Goal: Task Accomplishment & Management: Complete application form

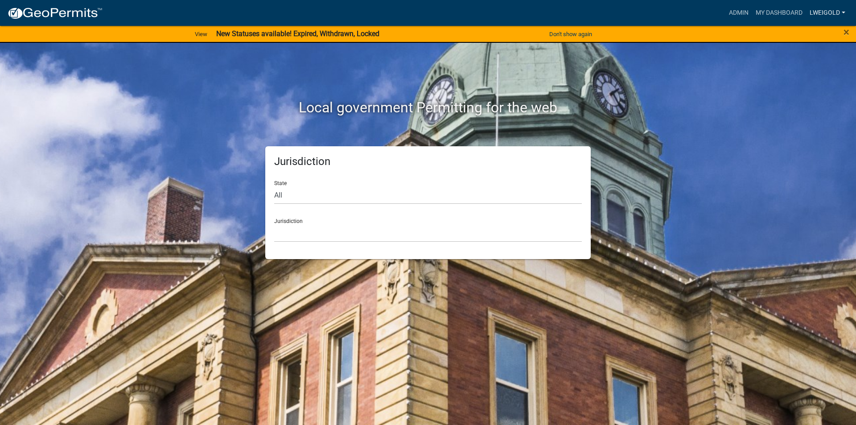
click at [814, 12] on link "lweigold" at bounding box center [827, 12] width 43 height 17
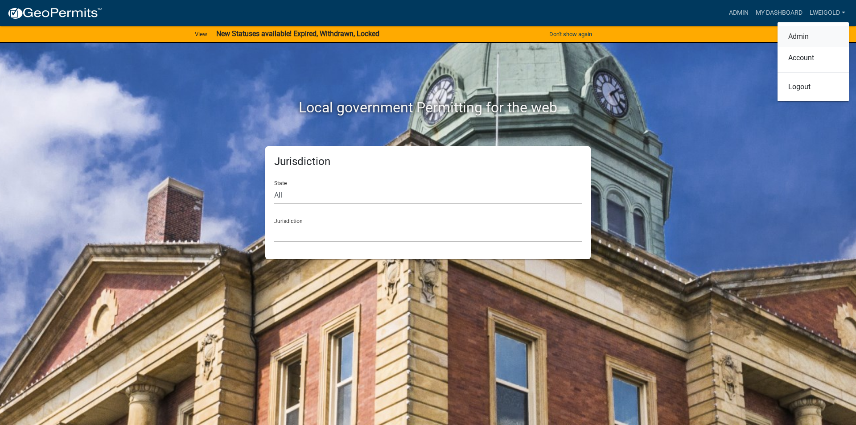
click at [800, 34] on link "Admin" at bounding box center [813, 36] width 71 height 21
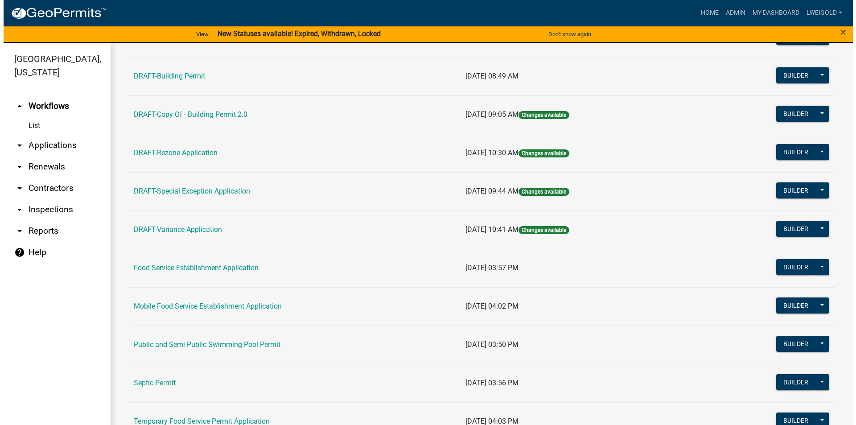
scroll to position [401, 0]
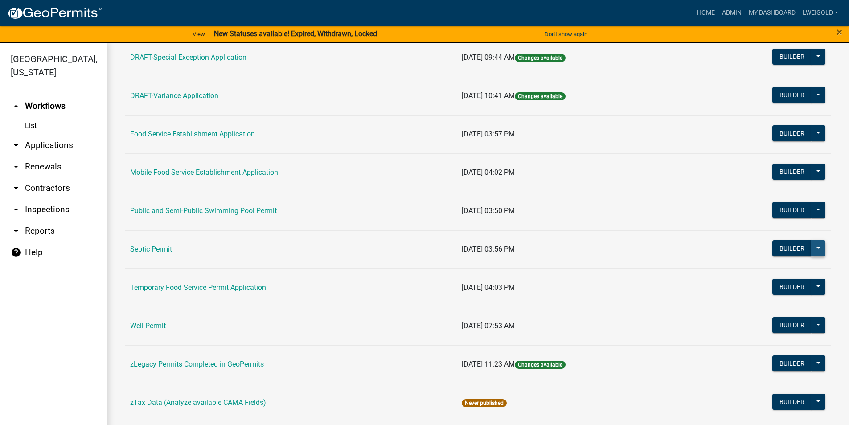
click at [815, 248] on button at bounding box center [818, 248] width 14 height 16
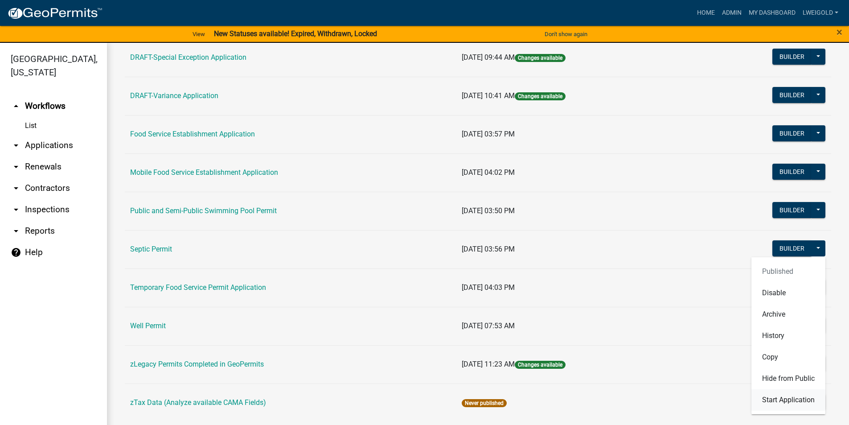
click at [805, 405] on button "Start Application" at bounding box center [789, 399] width 74 height 21
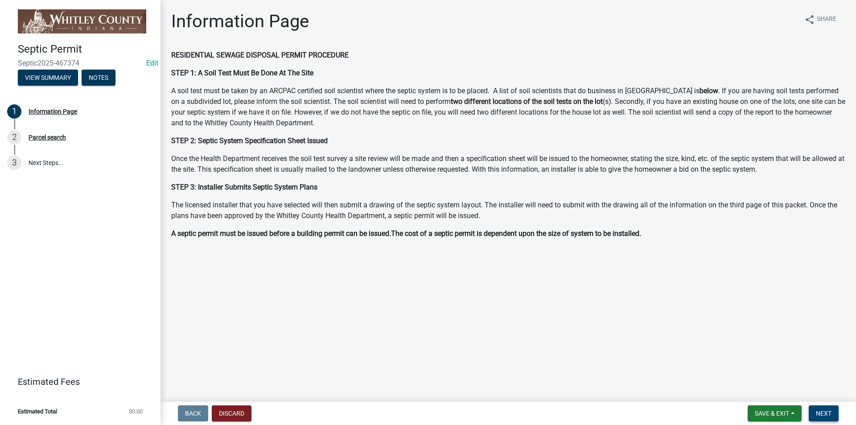
click at [824, 411] on span "Next" at bounding box center [824, 413] width 16 height 7
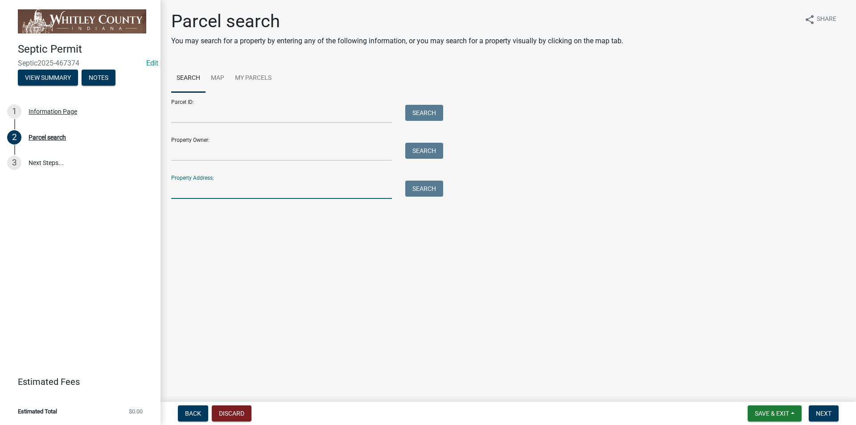
click at [189, 186] on input "Property Address:" at bounding box center [281, 190] width 221 height 18
type input "6931 E"
click at [429, 184] on button "Search" at bounding box center [424, 189] width 38 height 16
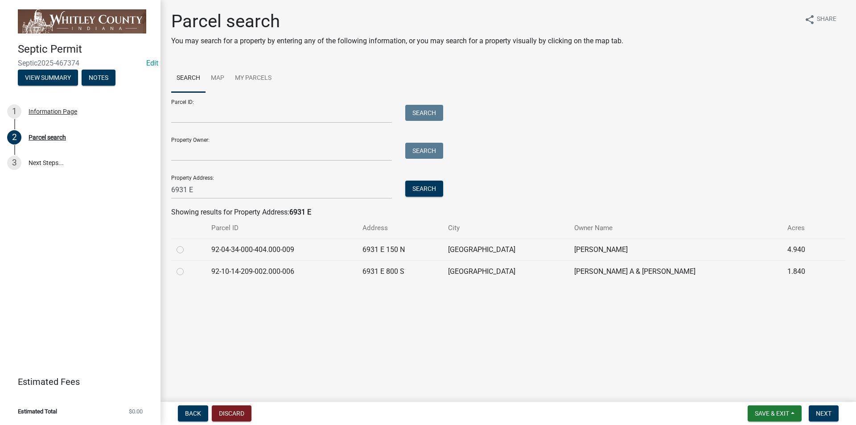
click at [187, 266] on label at bounding box center [187, 266] width 0 height 0
click at [187, 271] on input "radio" at bounding box center [190, 269] width 6 height 6
radio input "true"
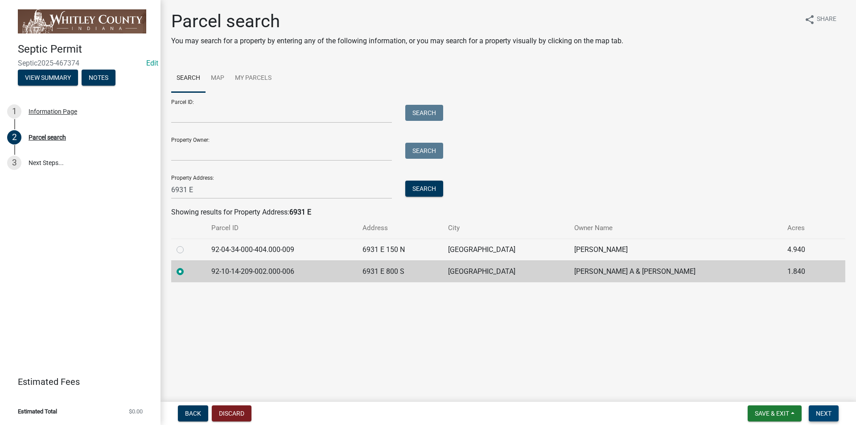
click at [819, 412] on span "Next" at bounding box center [824, 413] width 16 height 7
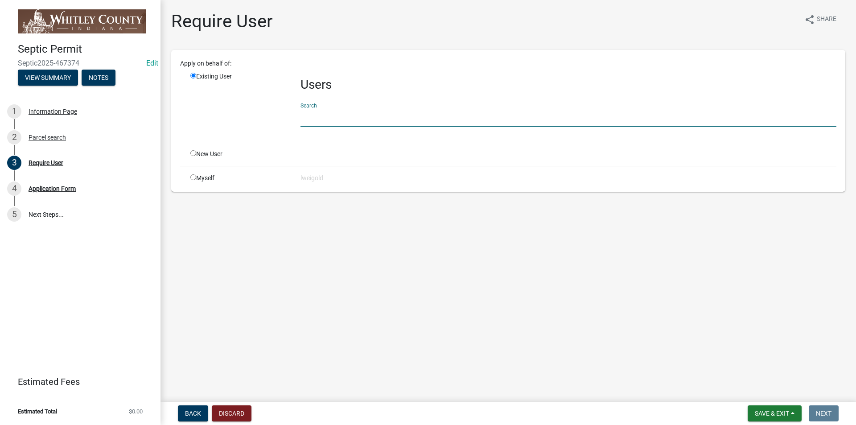
click at [305, 112] on input "text" at bounding box center [568, 117] width 536 height 18
type input "WhitleyH"
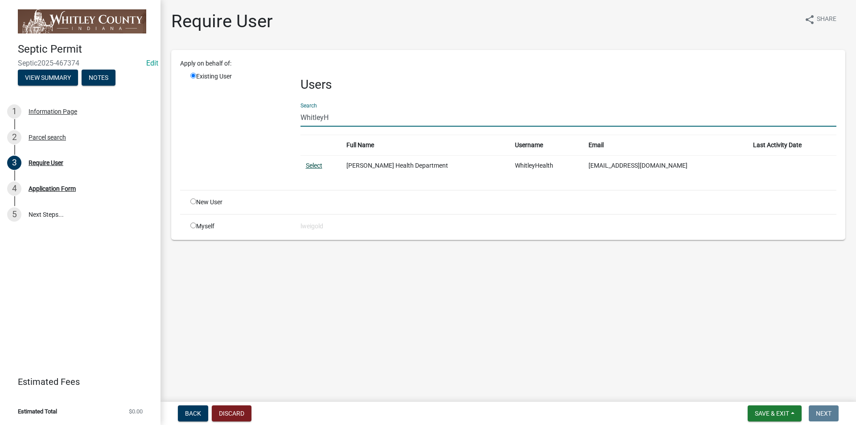
click at [311, 165] on link "Select" at bounding box center [314, 165] width 16 height 7
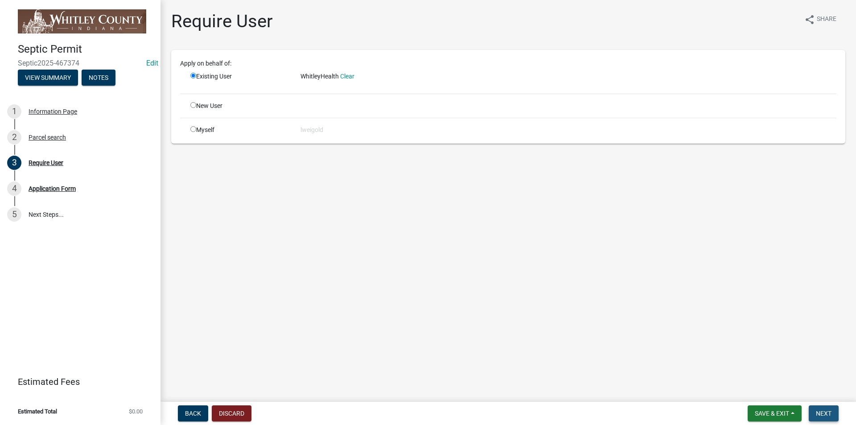
click at [817, 416] on span "Next" at bounding box center [824, 413] width 16 height 7
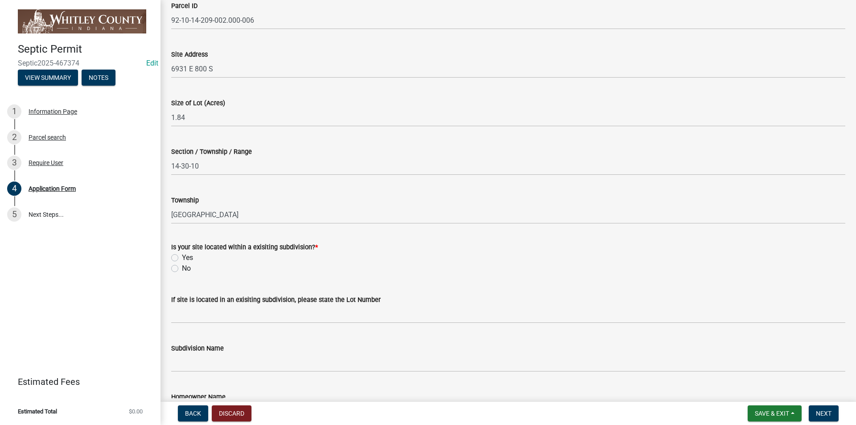
scroll to position [134, 0]
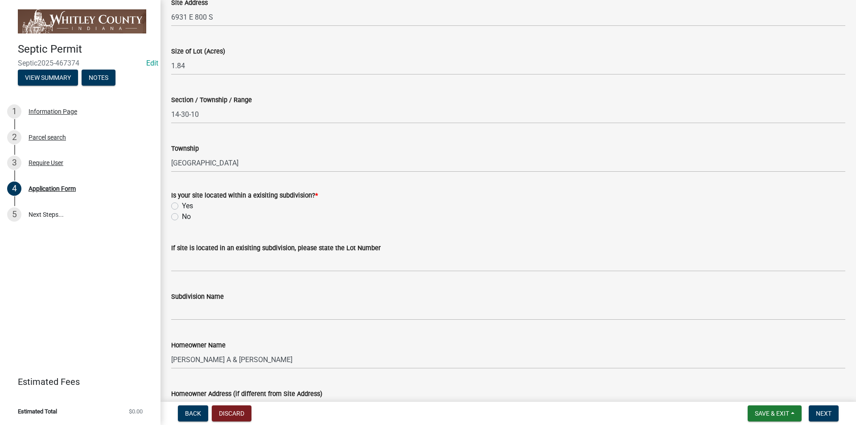
click at [182, 204] on label "Yes" at bounding box center [187, 206] width 11 height 11
click at [182, 204] on input "Yes" at bounding box center [185, 204] width 6 height 6
radio input "true"
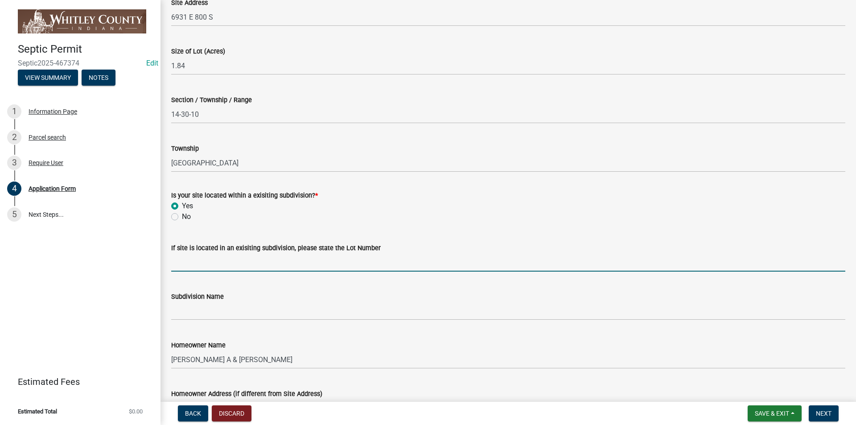
click at [184, 262] on input "If site is located in an exisiting subdivision, please state the Lot Number" at bounding box center [508, 262] width 674 height 18
type input "#2"
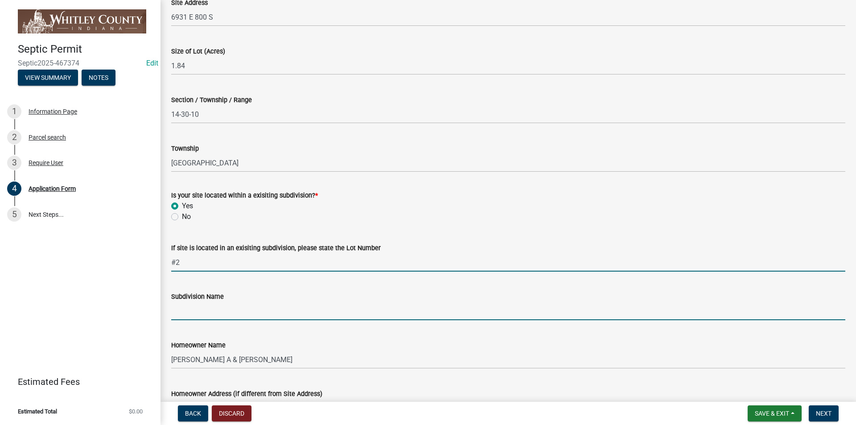
click at [181, 305] on input "Subdivision Name" at bounding box center [508, 311] width 674 height 18
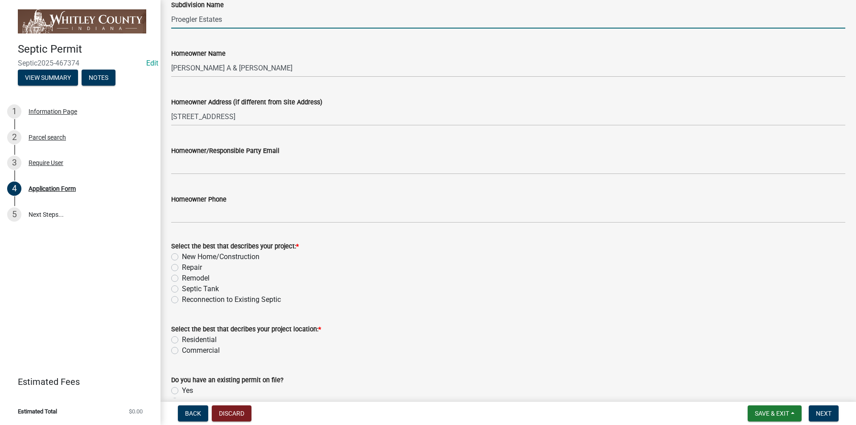
scroll to position [490, 0]
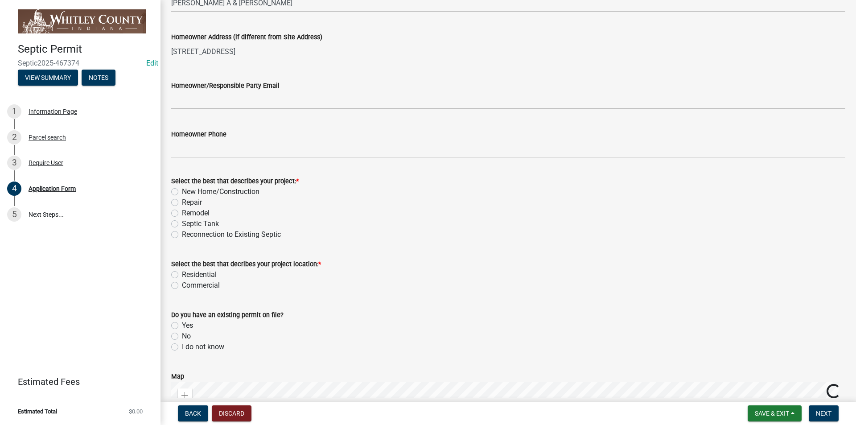
type input "Proegler Estates"
click at [182, 192] on label "New Home/Construction" at bounding box center [221, 191] width 78 height 11
click at [182, 192] on input "New Home/Construction" at bounding box center [185, 189] width 6 height 6
radio input "true"
click at [182, 276] on label "Residential" at bounding box center [199, 274] width 35 height 11
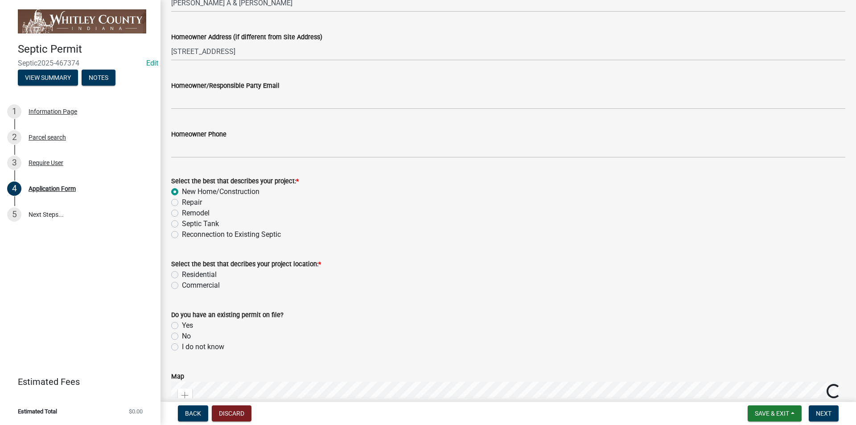
click at [182, 275] on input "Residential" at bounding box center [185, 272] width 6 height 6
radio input "true"
click at [182, 337] on label "No" at bounding box center [186, 336] width 9 height 11
click at [182, 337] on input "No" at bounding box center [185, 334] width 6 height 6
radio input "true"
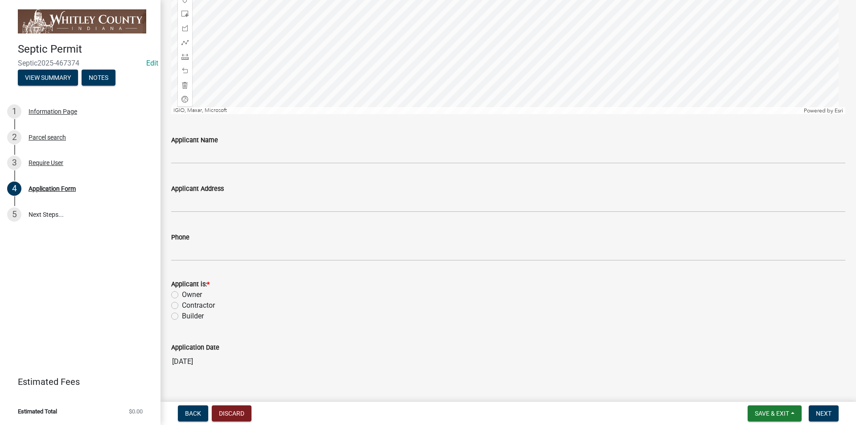
scroll to position [995, 0]
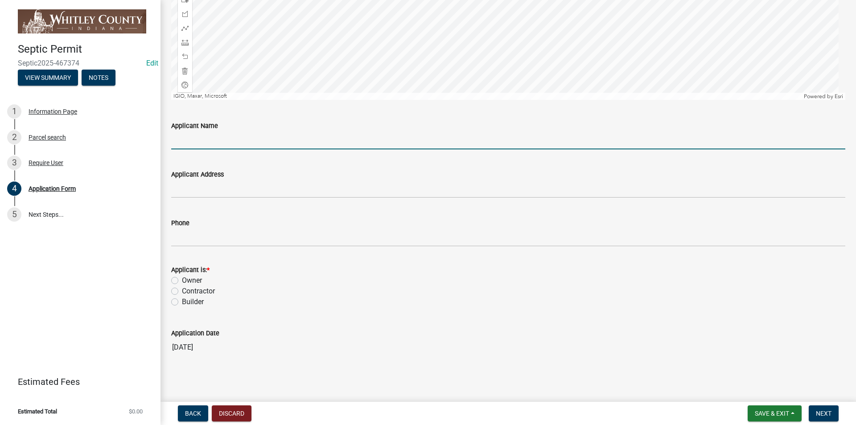
click at [178, 142] on input "Applicant Name" at bounding box center [508, 140] width 674 height 18
type input "[PERSON_NAME]"
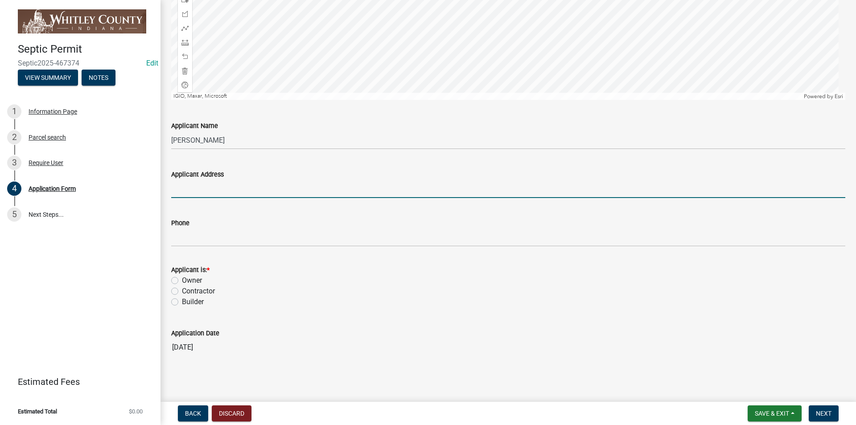
click at [179, 193] on input "Applicant Address" at bounding box center [508, 189] width 674 height 18
type input "[STREET_ADDRESS][PERSON_NAME]"
click at [182, 277] on label "Owner" at bounding box center [192, 280] width 20 height 11
click at [182, 277] on input "Owner" at bounding box center [185, 278] width 6 height 6
radio input "true"
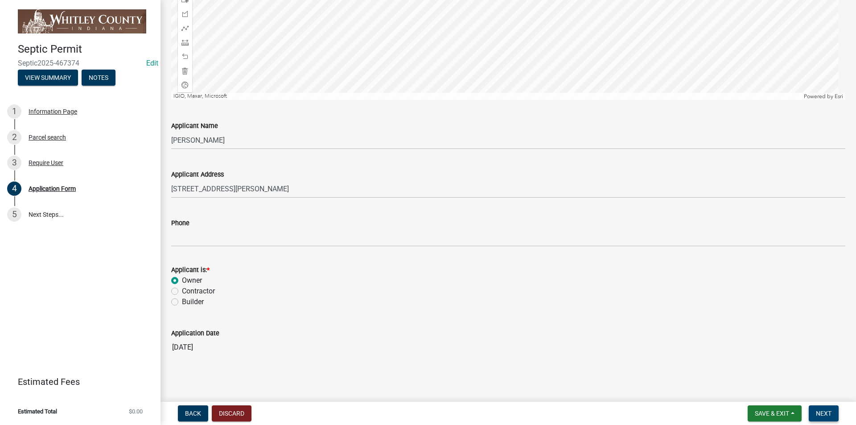
click at [828, 417] on span "Next" at bounding box center [824, 413] width 16 height 7
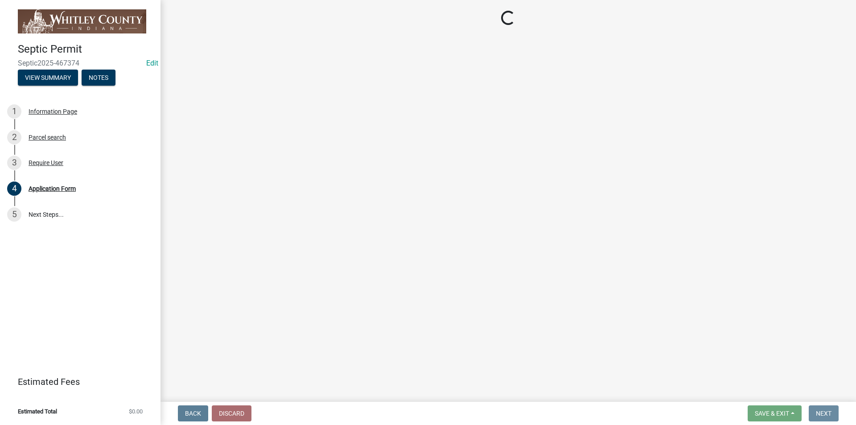
scroll to position [0, 0]
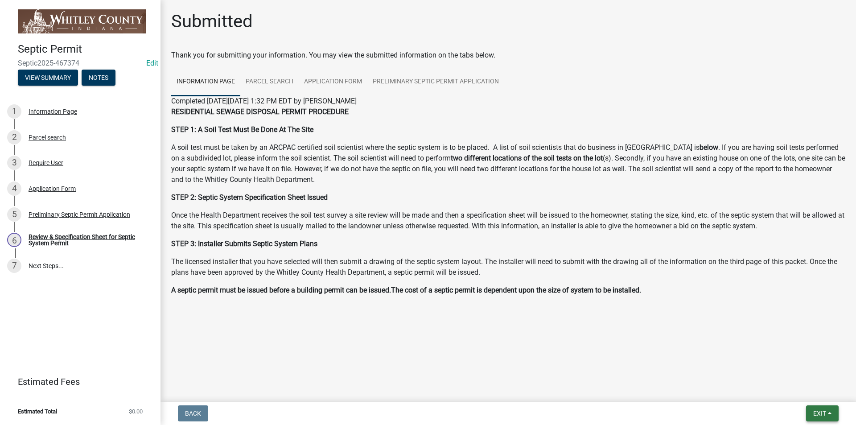
click at [819, 412] on span "Exit" at bounding box center [819, 413] width 13 height 7
click at [694, 372] on main "Submitted Thank you for submitting your information. You may view the submitted…" at bounding box center [507, 199] width 695 height 398
click at [64, 238] on div "Review & Specification Sheet for Septic System Permit" at bounding box center [88, 240] width 118 height 12
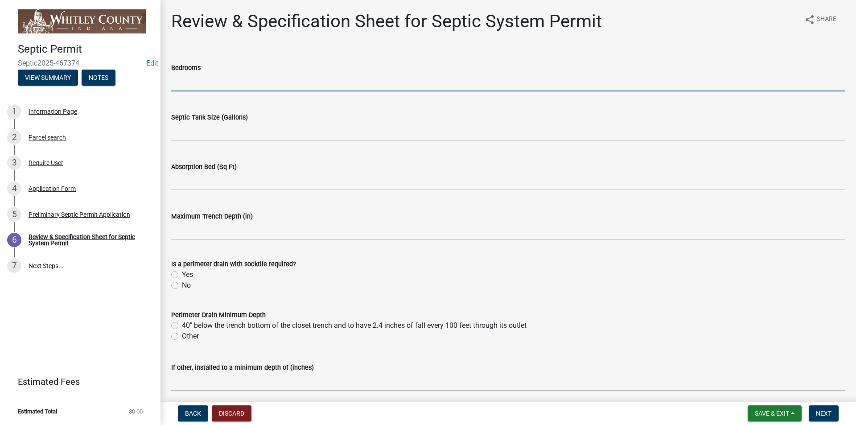
click at [192, 79] on input "text" at bounding box center [508, 82] width 674 height 18
type input "3"
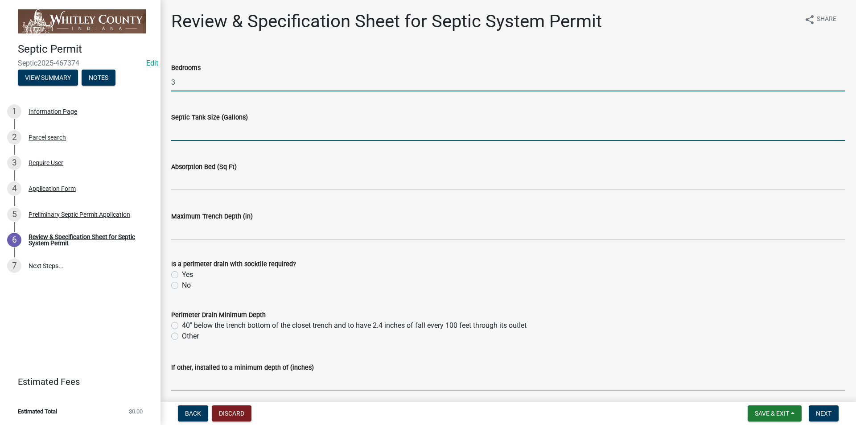
click at [173, 130] on input "text" at bounding box center [508, 132] width 674 height 18
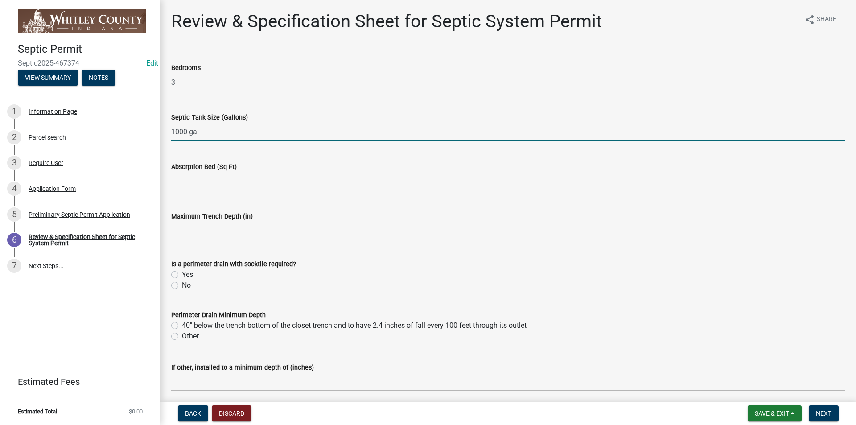
type input "1000"
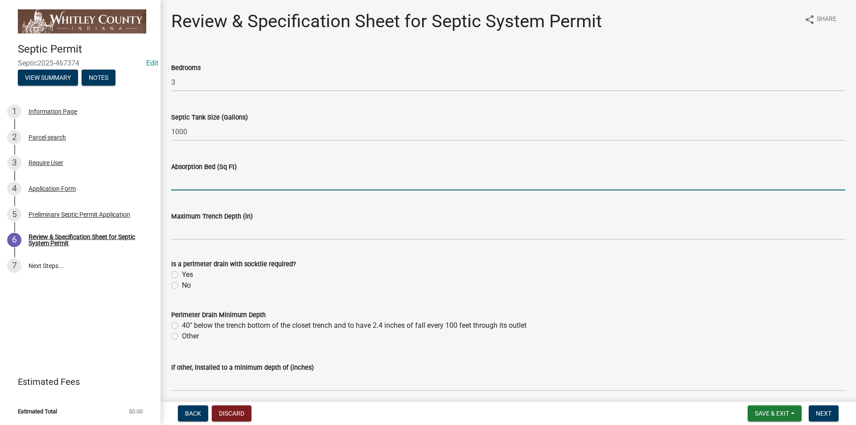
click at [178, 179] on input "text" at bounding box center [508, 181] width 674 height 18
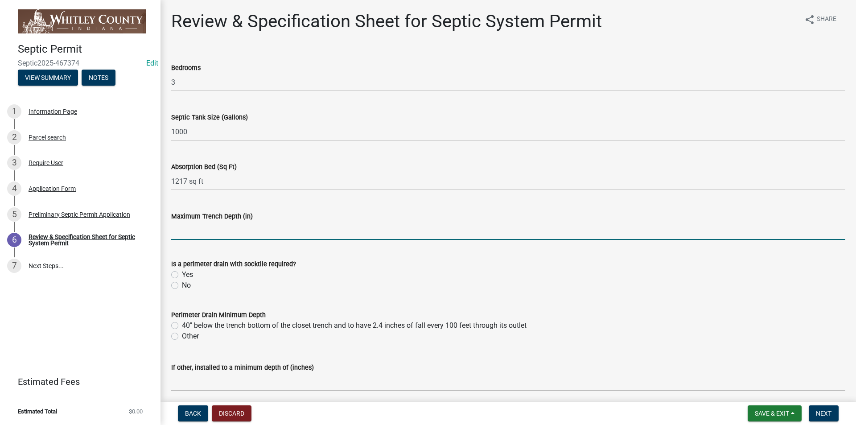
type input "1217"
click at [195, 228] on input "text" at bounding box center [508, 231] width 674 height 18
type input "0"
drag, startPoint x: 262, startPoint y: 312, endPoint x: 259, endPoint y: 306, distance: 5.8
click at [261, 310] on div "Perimeter Drain Minimum Depth" at bounding box center [508, 314] width 674 height 11
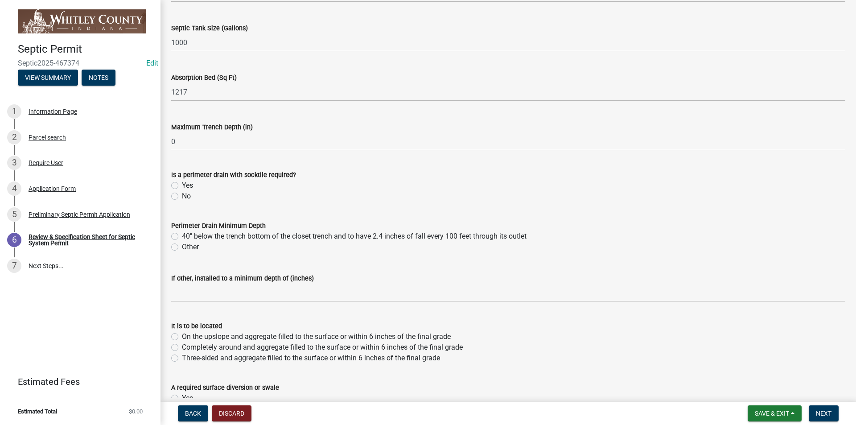
scroll to position [134, 0]
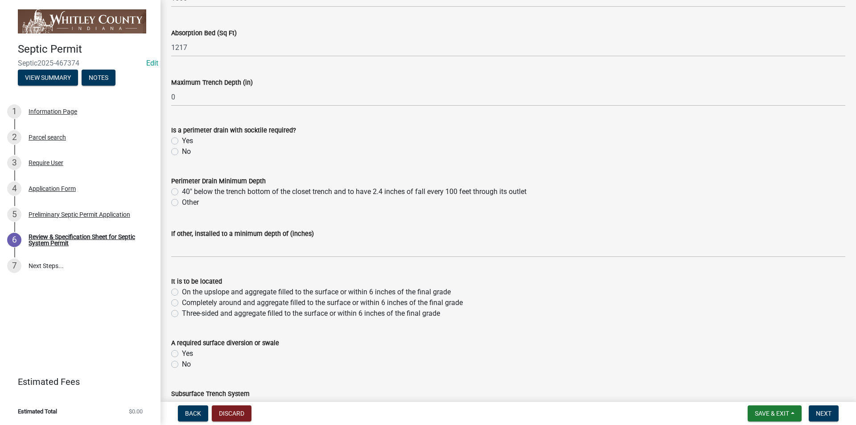
click at [182, 202] on label "Other" at bounding box center [190, 202] width 17 height 11
click at [182, 202] on input "Other" at bounding box center [185, 200] width 6 height 6
radio input "true"
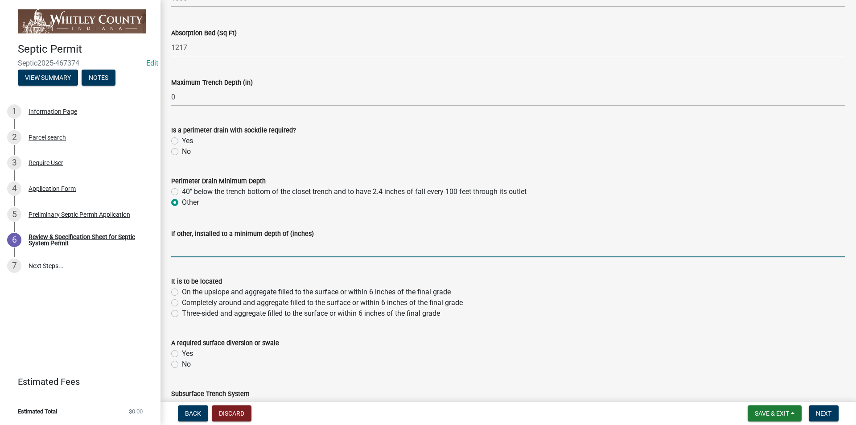
click at [177, 253] on input "text" at bounding box center [508, 248] width 674 height 18
type input "54"
click at [182, 302] on label "Completely around and aggregate filled to the surface or within 6 inches of the…" at bounding box center [322, 302] width 281 height 11
click at [182, 302] on input "Completely around and aggregate filled to the surface or within 6 inches of the…" at bounding box center [185, 300] width 6 height 6
radio input "true"
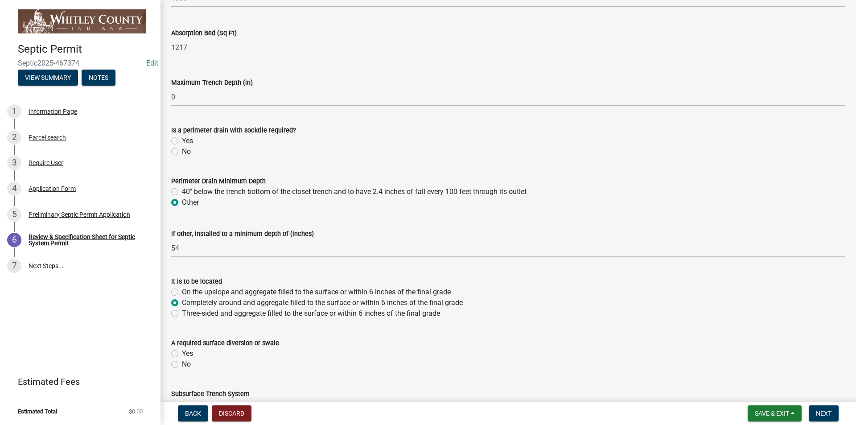
click at [182, 364] on label "No" at bounding box center [186, 364] width 9 height 11
click at [182, 364] on input "No" at bounding box center [185, 362] width 6 height 6
radio input "true"
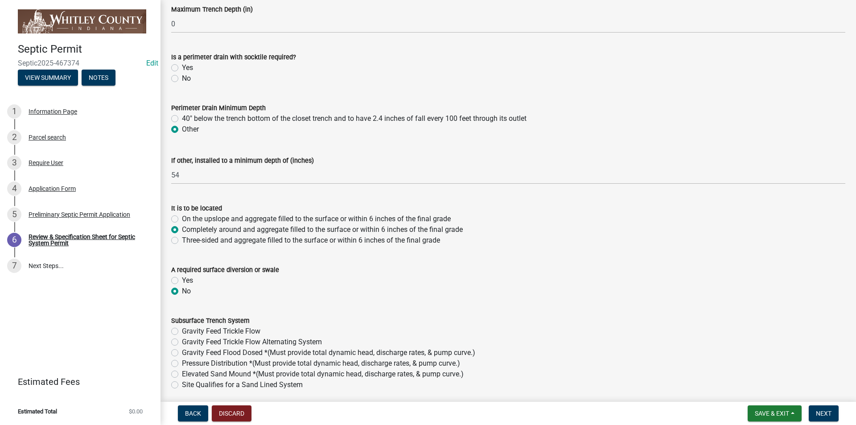
scroll to position [223, 0]
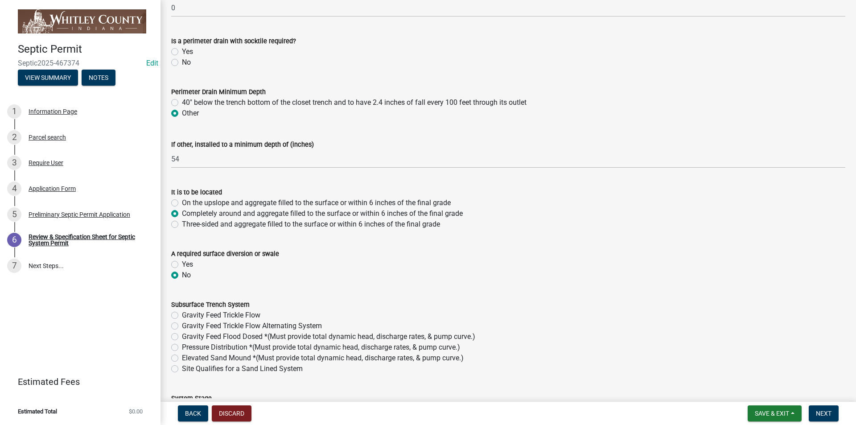
click at [182, 336] on label "Gravity Feed Flood Dosed *(Must provide total dynamic head, discharge rates, & …" at bounding box center [328, 336] width 293 height 11
click at [182, 336] on input "Gravity Feed Flood Dosed *(Must provide total dynamic head, discharge rates, & …" at bounding box center [185, 334] width 6 height 6
radio input "true"
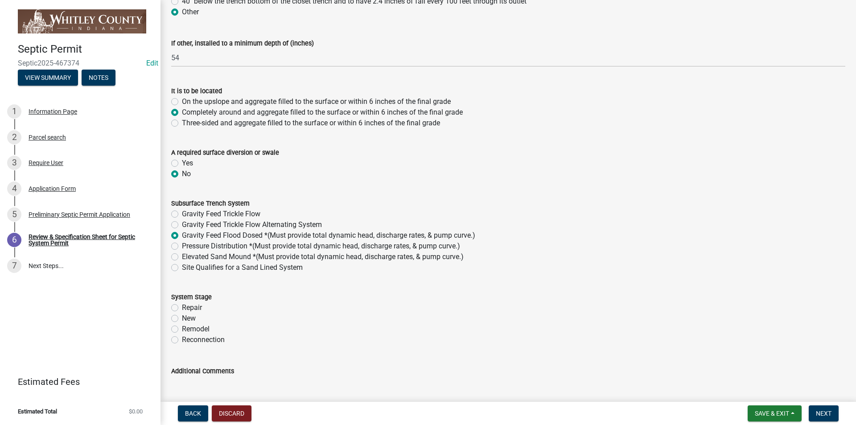
scroll to position [357, 0]
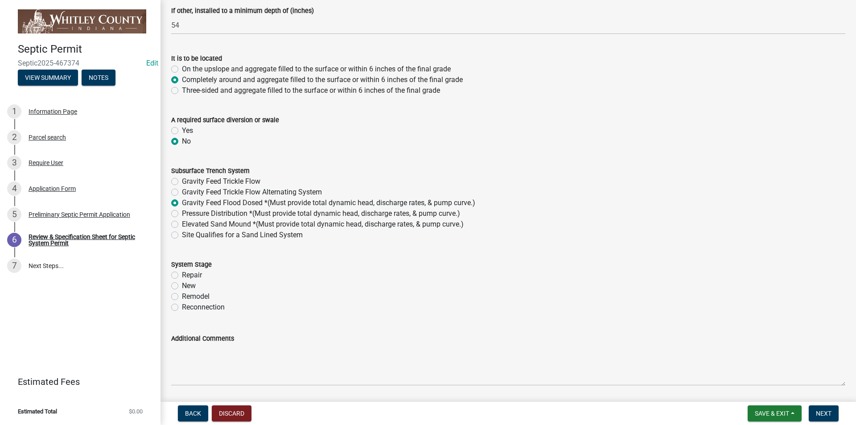
click at [182, 287] on label "New" at bounding box center [189, 285] width 14 height 11
click at [182, 286] on input "New" at bounding box center [185, 283] width 6 height 6
radio input "true"
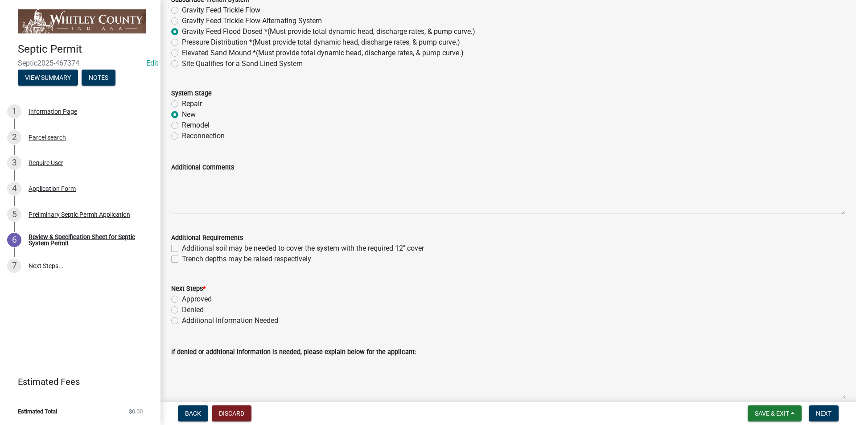
scroll to position [535, 0]
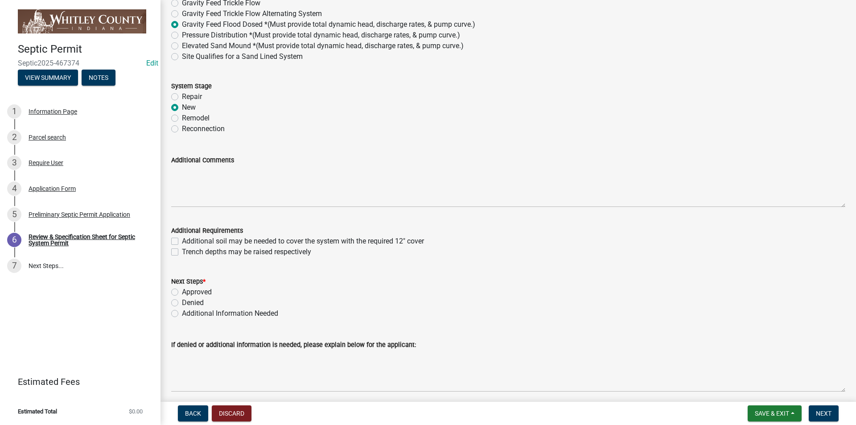
click at [182, 294] on label "Approved" at bounding box center [197, 292] width 30 height 11
click at [182, 292] on input "Approved" at bounding box center [185, 290] width 6 height 6
radio input "true"
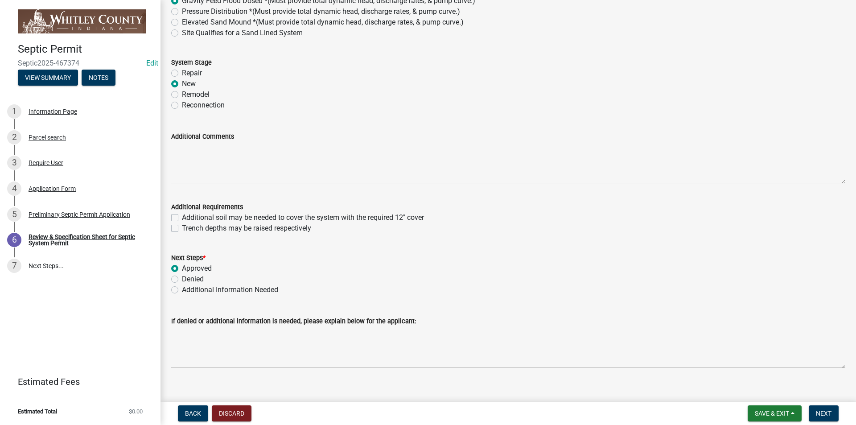
scroll to position [571, 0]
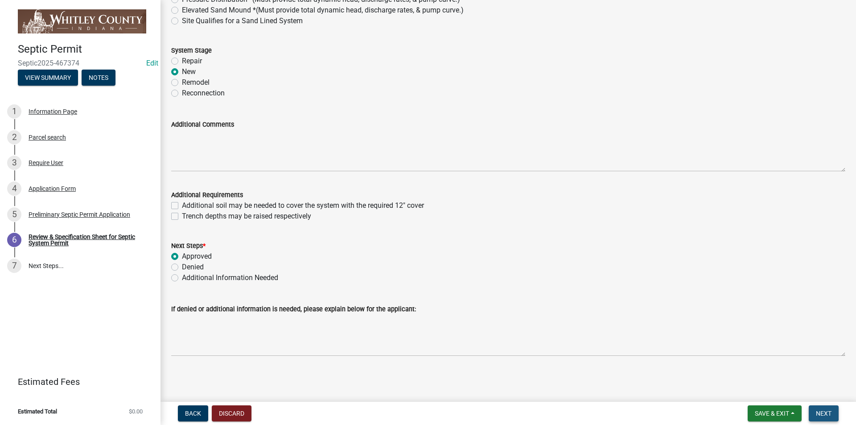
click at [829, 411] on span "Next" at bounding box center [824, 413] width 16 height 7
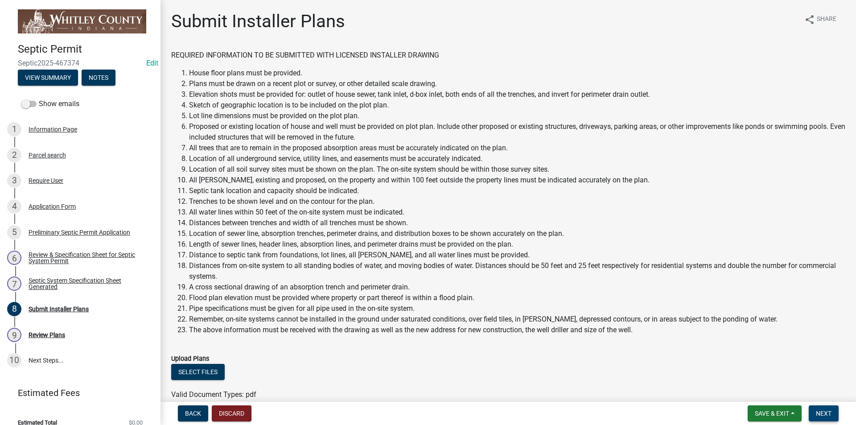
click at [826, 415] on span "Next" at bounding box center [824, 413] width 16 height 7
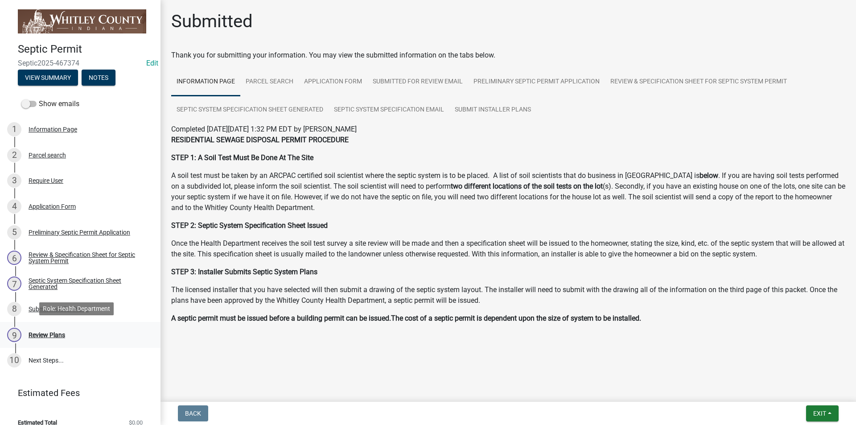
click at [51, 332] on div "Review Plans" at bounding box center [47, 335] width 37 height 6
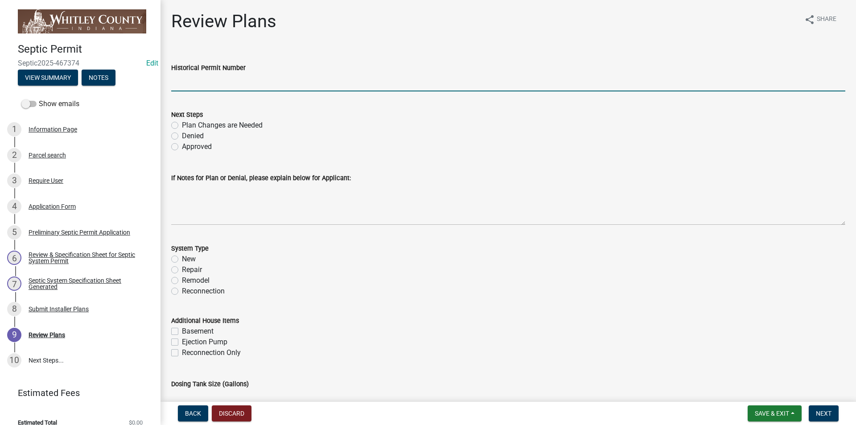
click at [188, 79] on input "Historical Permit Number" at bounding box center [508, 82] width 674 height 18
type input "7756"
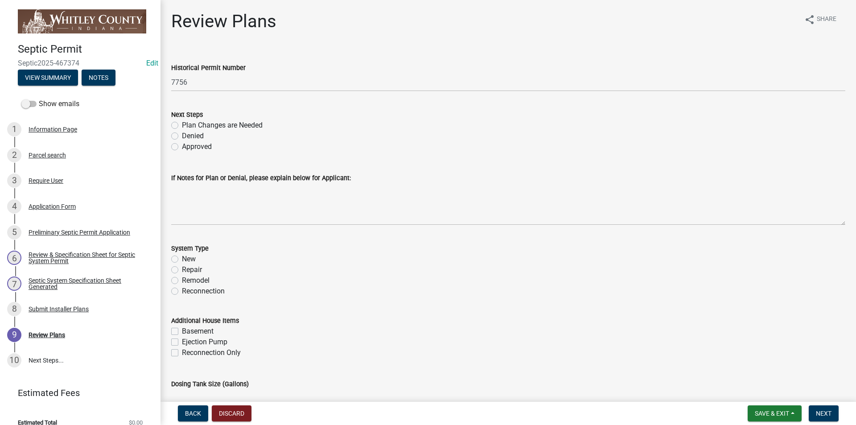
click at [182, 147] on label "Approved" at bounding box center [197, 146] width 30 height 11
click at [182, 147] on input "Approved" at bounding box center [185, 144] width 6 height 6
radio input "true"
click at [182, 259] on label "New" at bounding box center [189, 259] width 14 height 11
click at [182, 259] on input "New" at bounding box center [185, 257] width 6 height 6
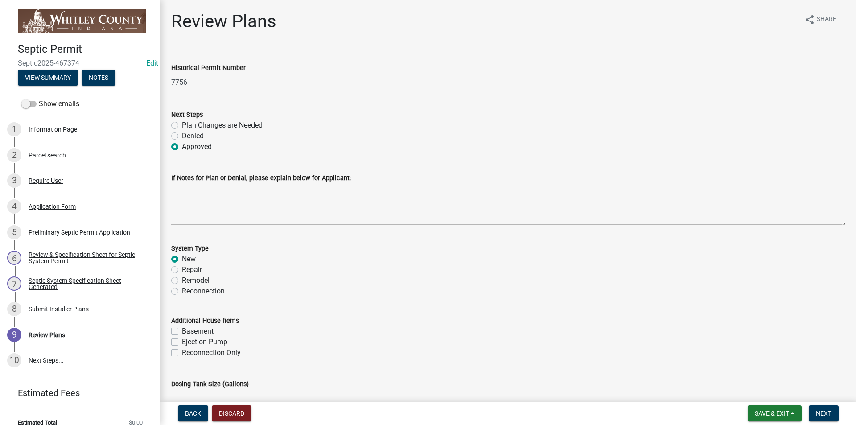
radio input "true"
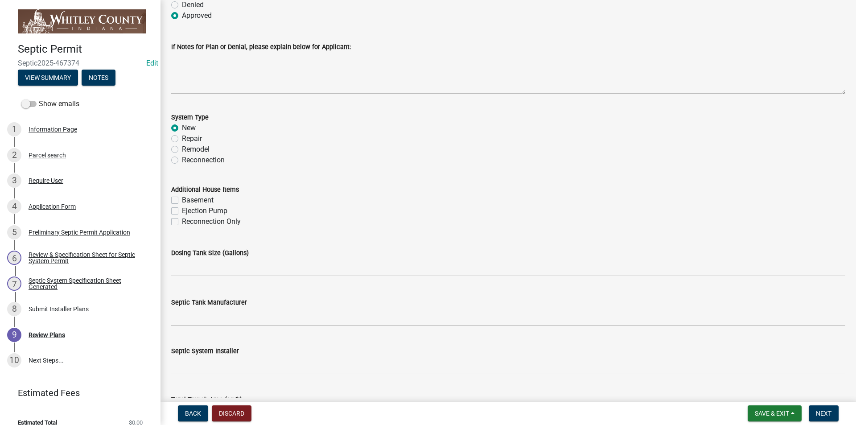
scroll to position [134, 0]
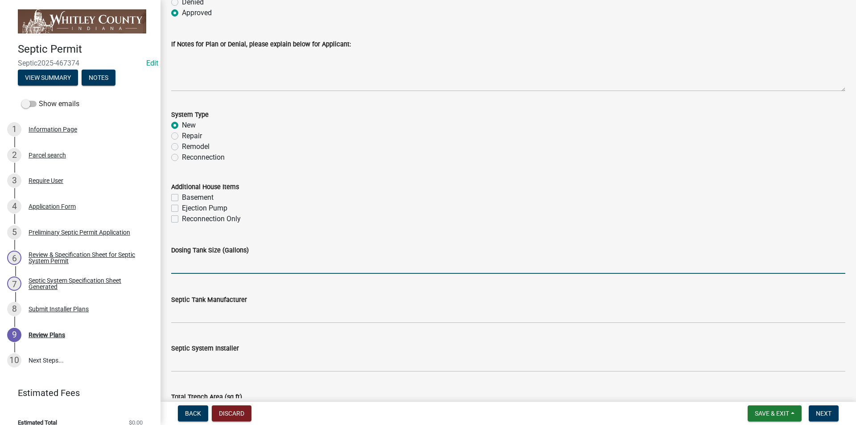
click at [177, 267] on input "text" at bounding box center [508, 264] width 674 height 18
type input "1000"
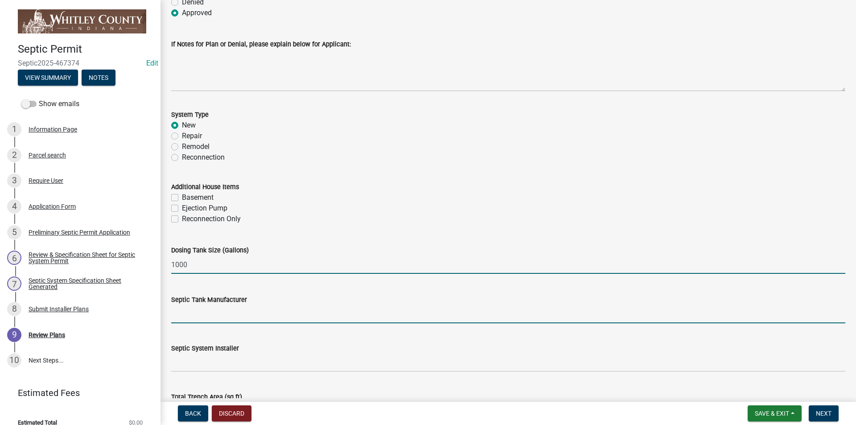
click at [172, 314] on input "Septic Tank Manufacturer" at bounding box center [508, 314] width 674 height 18
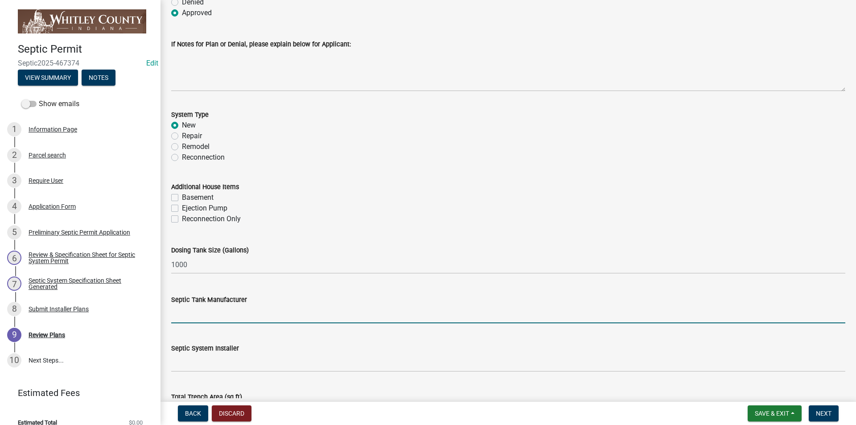
type input "Infritrator"
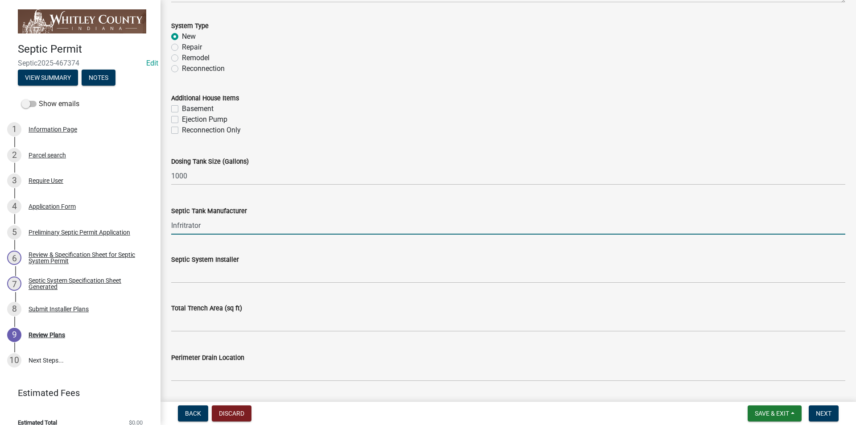
scroll to position [223, 0]
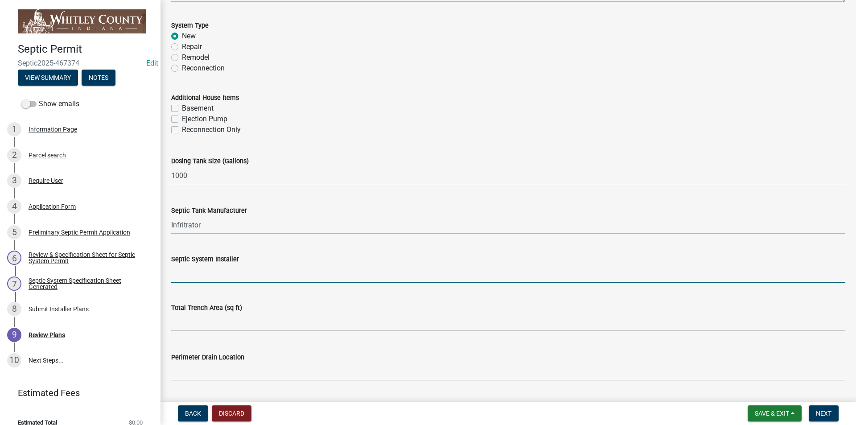
click at [181, 270] on input "Septic System Installer" at bounding box center [508, 273] width 674 height 18
type input "Doctor Ecx."
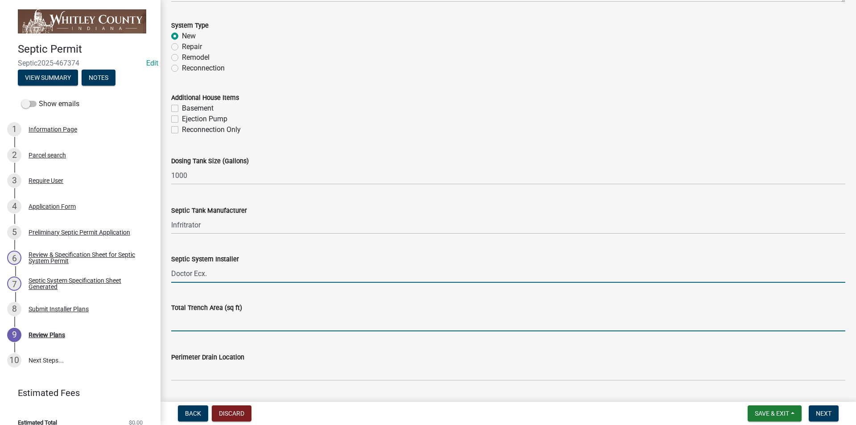
click at [184, 322] on input "text" at bounding box center [508, 322] width 674 height 18
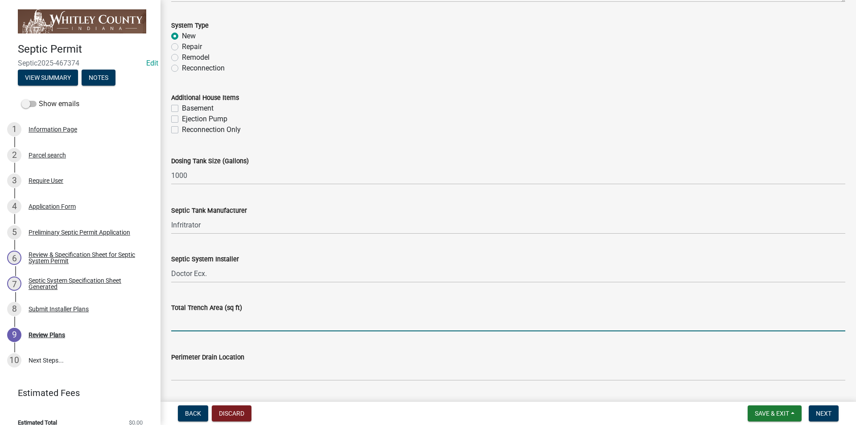
type input "1217"
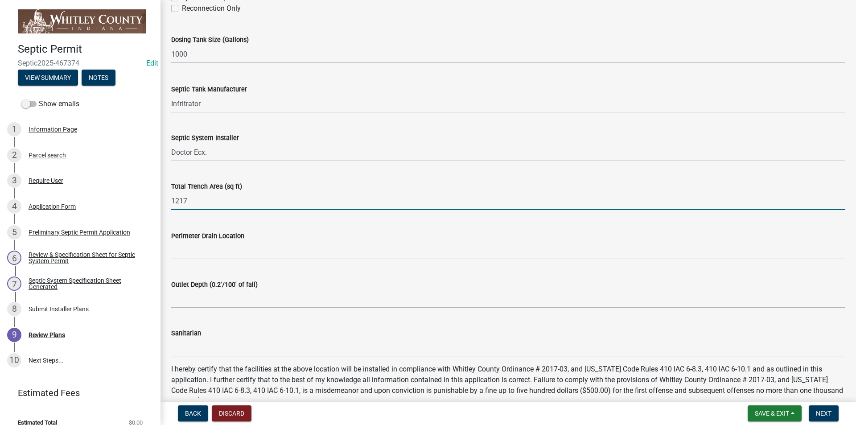
scroll to position [357, 0]
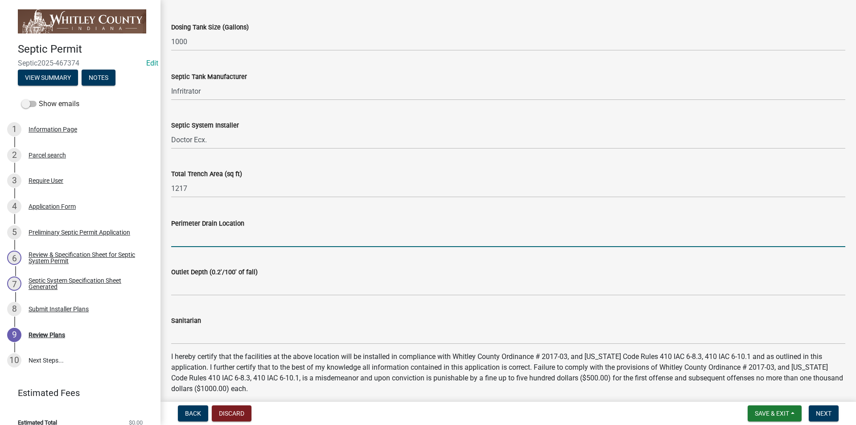
click at [186, 240] on input "Perimeter Drain Location" at bounding box center [508, 238] width 674 height 18
type input "Completely around"
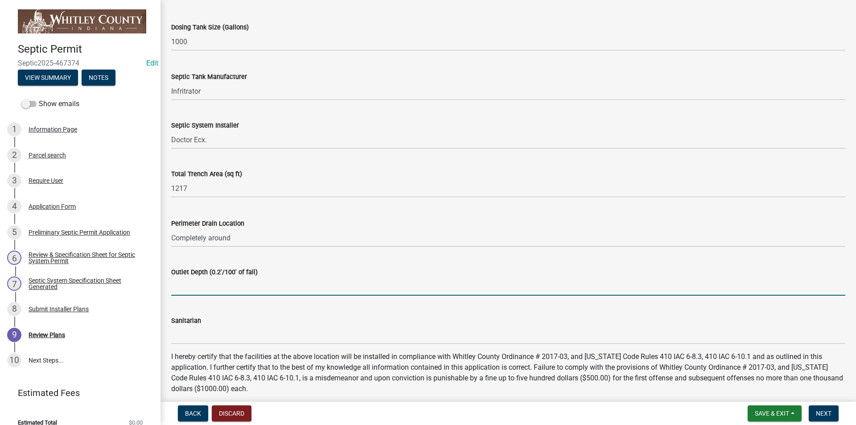
click at [182, 285] on input "Outlet Depth (0.2'/100' of fall)" at bounding box center [508, 286] width 674 height 18
click at [190, 287] on input "57"" at bounding box center [508, 286] width 674 height 18
type input "54""
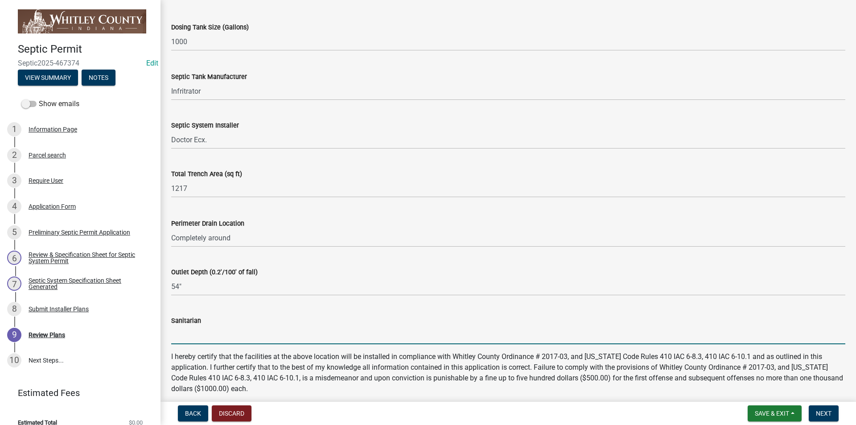
click at [185, 337] on input "Sanitarian" at bounding box center [508, 335] width 674 height 18
type input "[PERSON_NAME]"
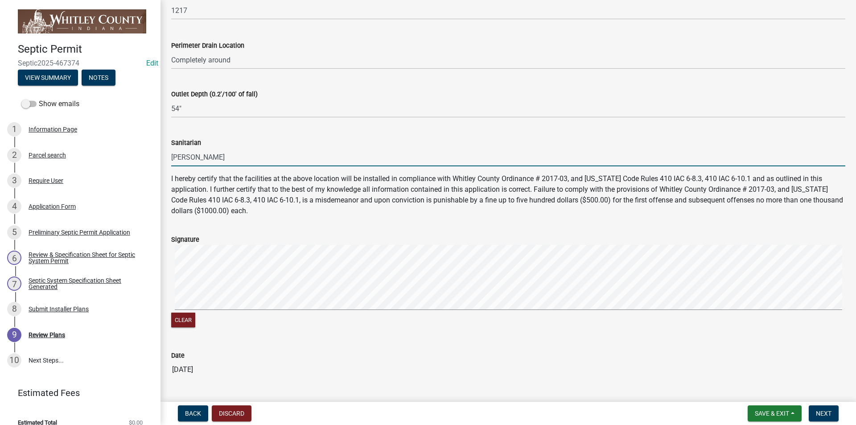
scroll to position [557, 0]
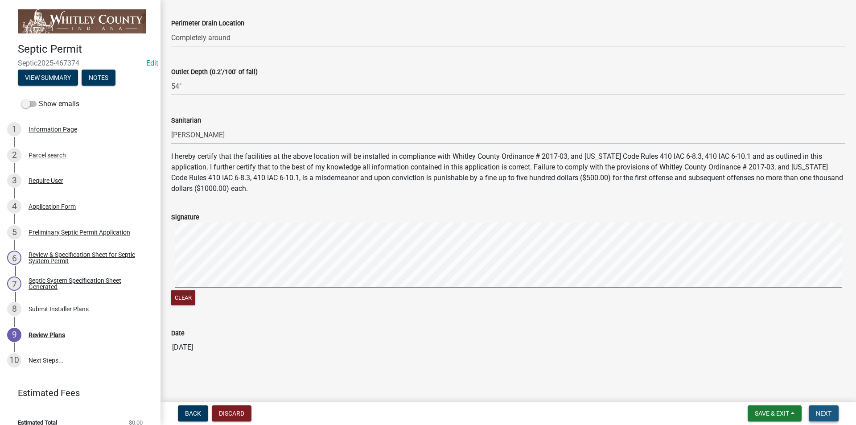
click at [817, 412] on span "Next" at bounding box center [824, 413] width 16 height 7
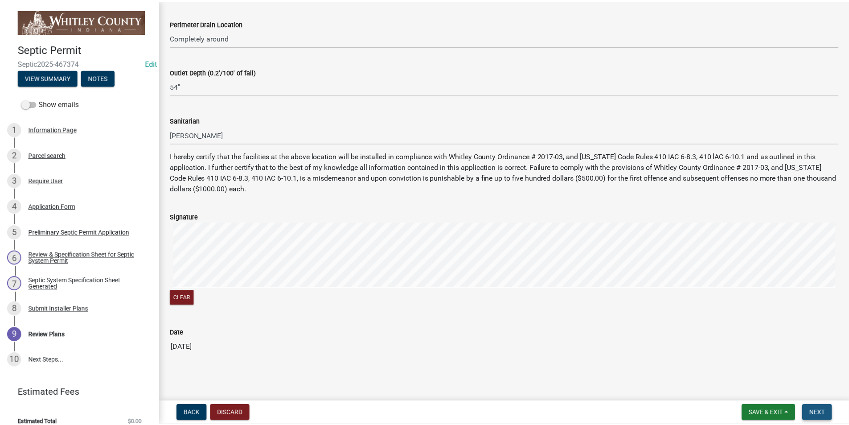
scroll to position [0, 0]
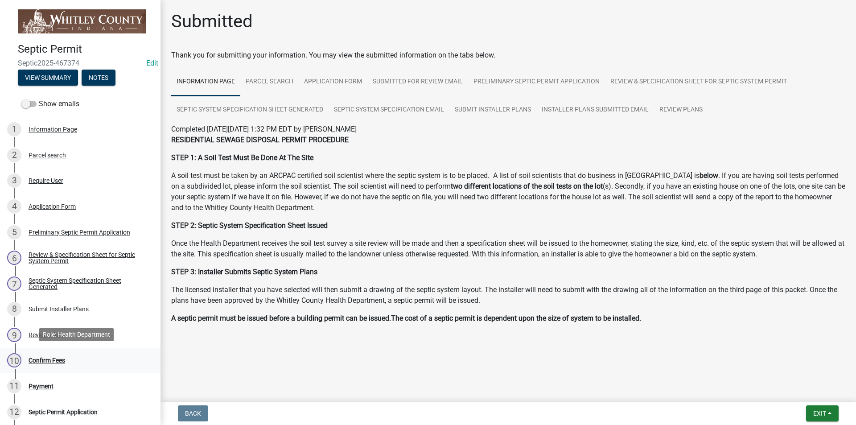
click at [39, 358] on div "Confirm Fees" at bounding box center [47, 360] width 37 height 6
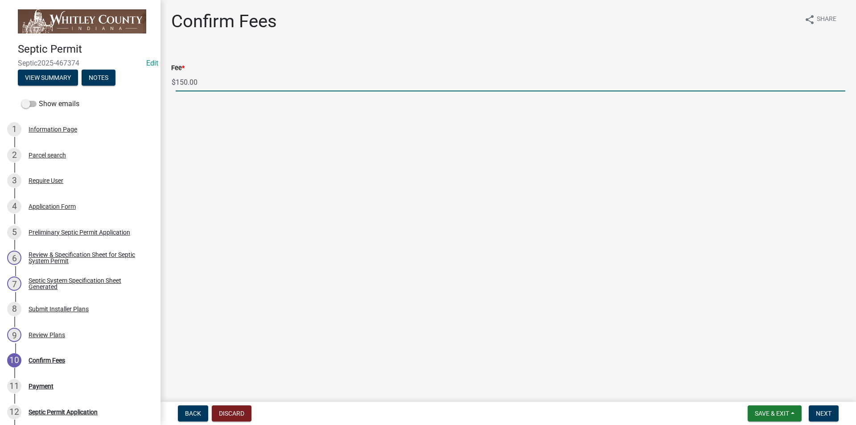
click at [182, 83] on input "150.00" at bounding box center [511, 82] width 670 height 18
type input "100.00"
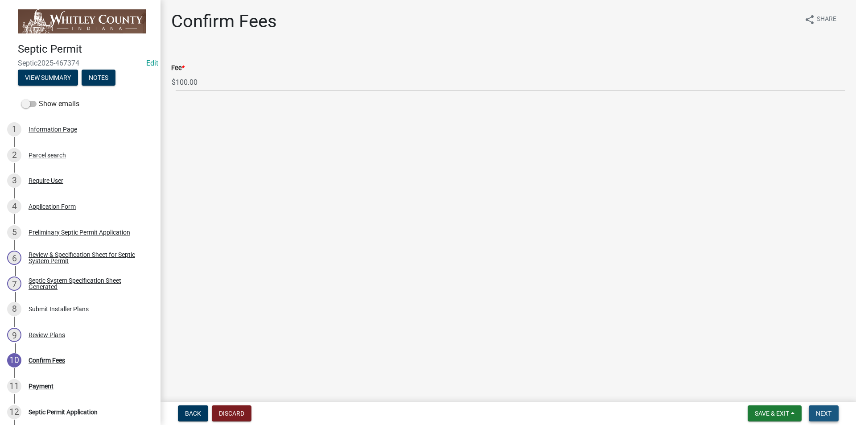
click at [829, 411] on span "Next" at bounding box center [824, 413] width 16 height 7
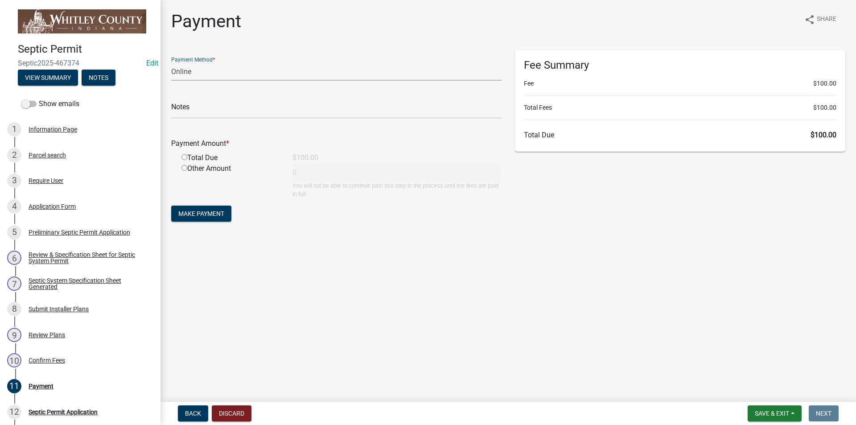
click at [180, 71] on select "Credit Card POS Check Cash Online" at bounding box center [336, 71] width 330 height 18
select select "1: 0"
click at [171, 62] on select "Credit Card POS Check Cash Online" at bounding box center [336, 71] width 330 height 18
click at [181, 116] on input "text" at bounding box center [336, 109] width 330 height 18
type input "3420"
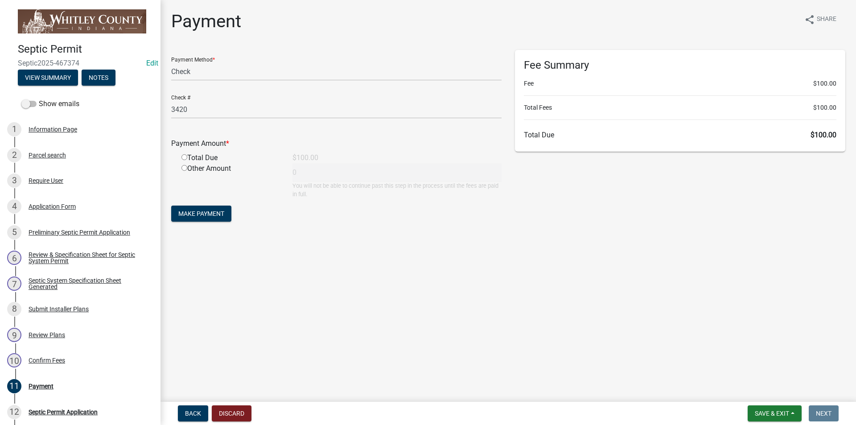
click at [184, 156] on input "radio" at bounding box center [184, 157] width 6 height 6
radio input "true"
type input "100"
click at [196, 212] on span "Make Payment" at bounding box center [201, 213] width 46 height 7
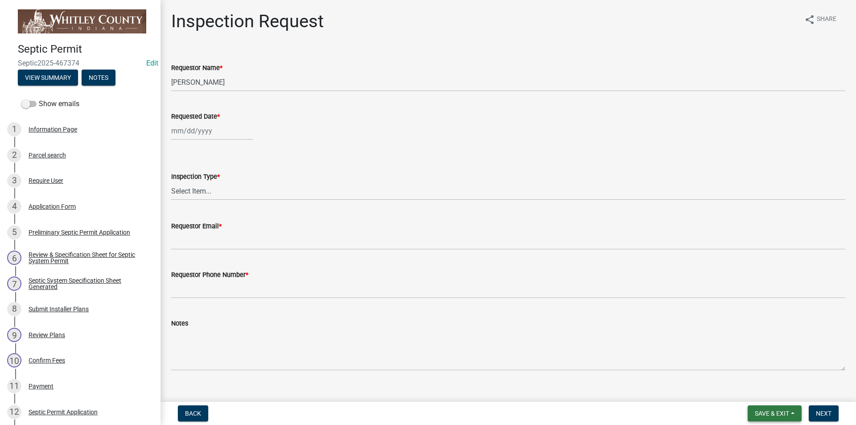
click at [784, 411] on span "Save & Exit" at bounding box center [772, 413] width 34 height 7
click at [765, 388] on button "Save & Exit" at bounding box center [765, 389] width 71 height 21
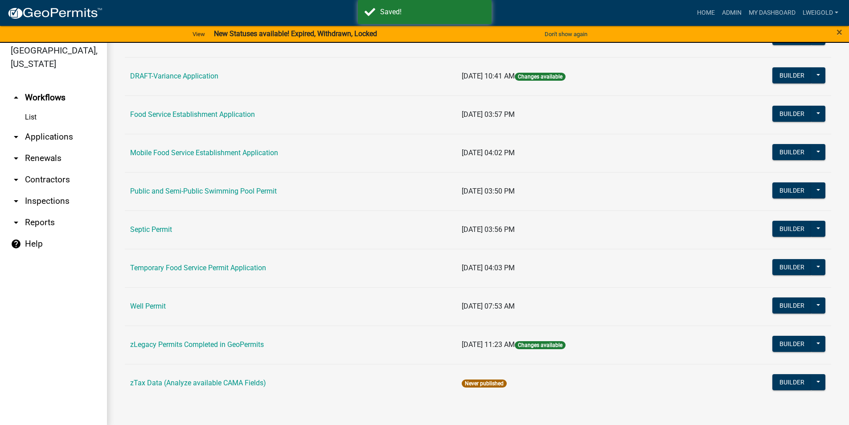
scroll to position [11, 0]
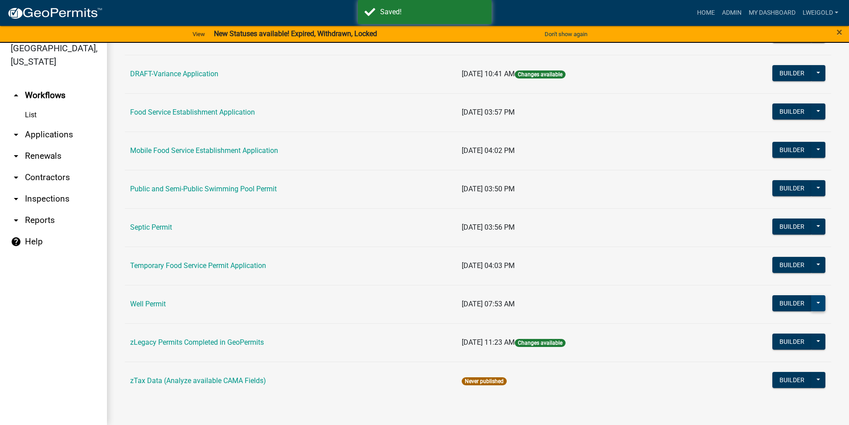
click at [814, 300] on button at bounding box center [818, 303] width 14 height 16
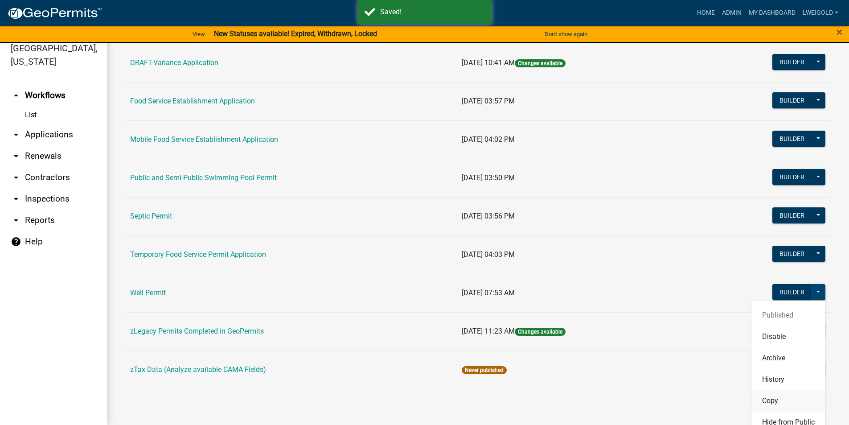
scroll to position [457, 0]
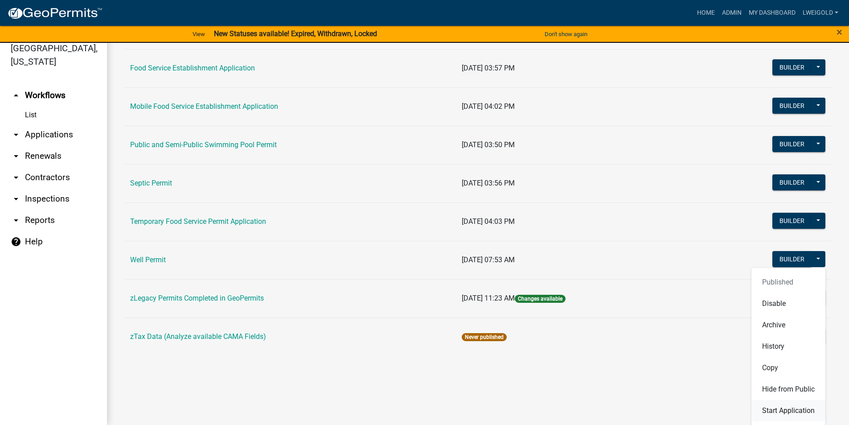
click at [794, 412] on button "Start Application" at bounding box center [789, 410] width 74 height 21
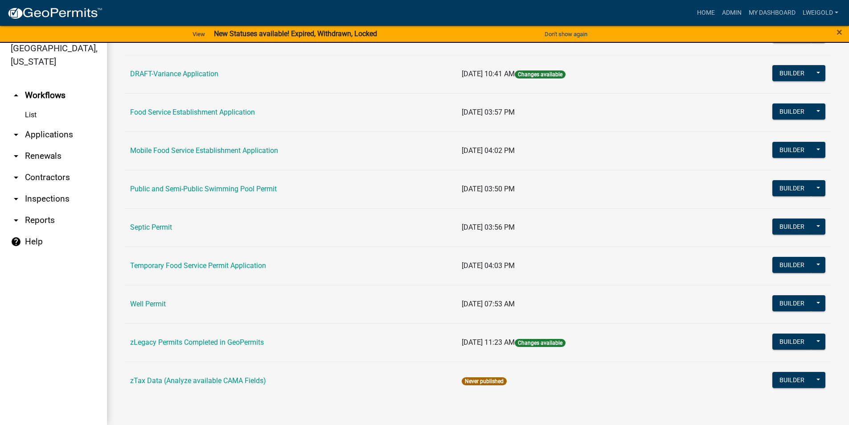
scroll to position [412, 0]
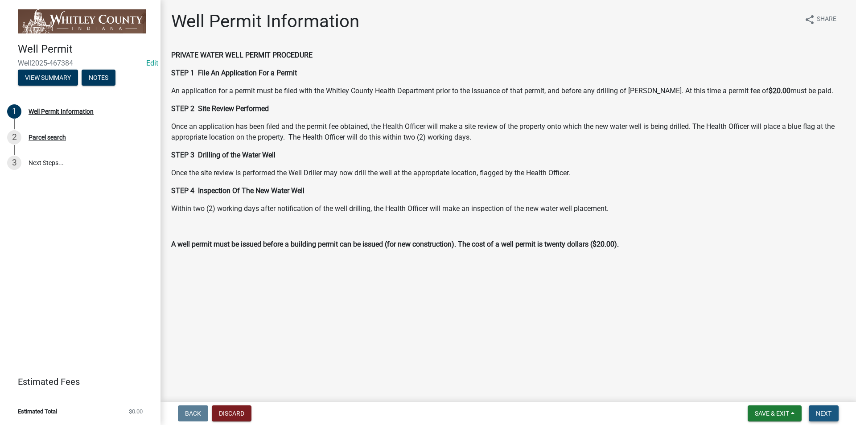
click at [821, 413] on span "Next" at bounding box center [824, 413] width 16 height 7
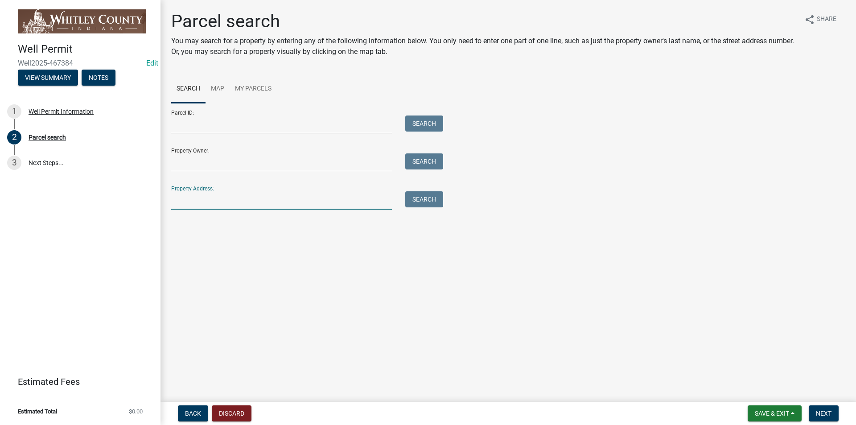
click at [176, 202] on input "Property Address:" at bounding box center [281, 200] width 221 height 18
type input "6931 E"
click at [430, 204] on button "Search" at bounding box center [424, 199] width 38 height 16
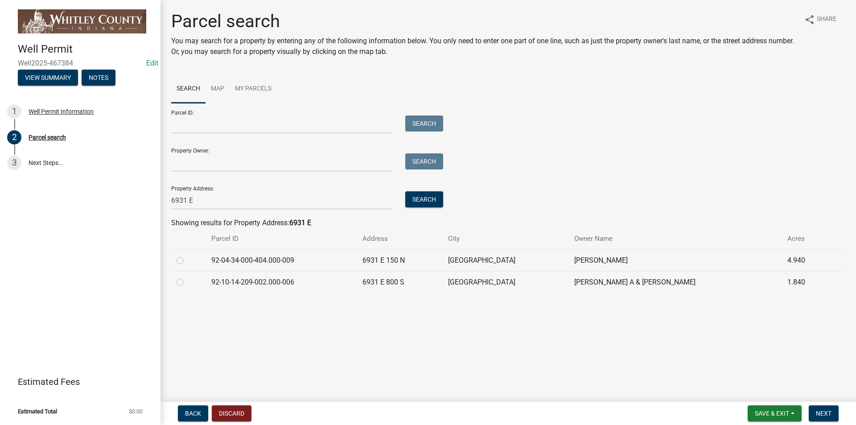
click at [187, 277] on label at bounding box center [187, 277] width 0 height 0
click at [187, 283] on input "radio" at bounding box center [190, 280] width 6 height 6
radio input "true"
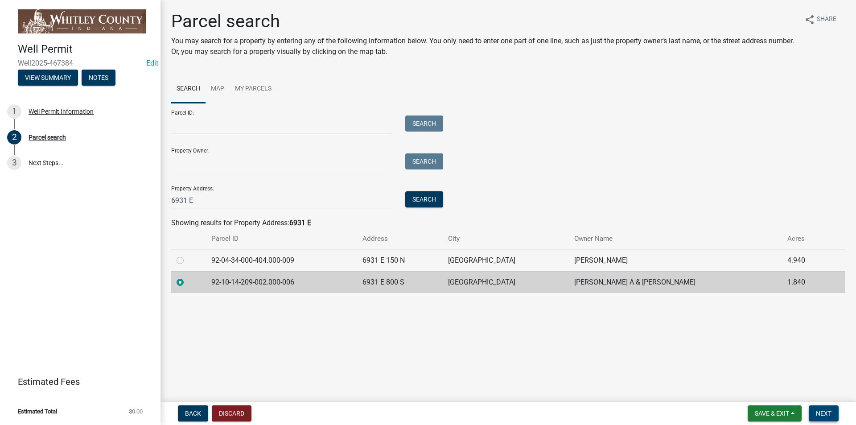
click at [823, 414] on span "Next" at bounding box center [824, 413] width 16 height 7
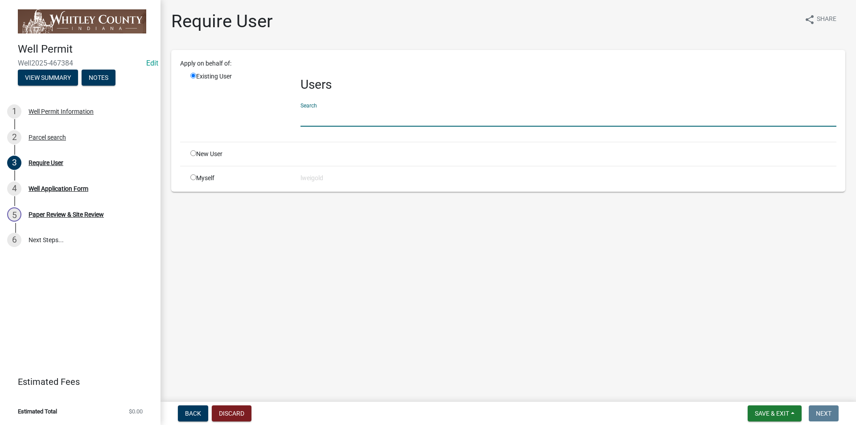
click at [313, 117] on input "text" at bounding box center [568, 117] width 536 height 18
type input "WhitleyH"
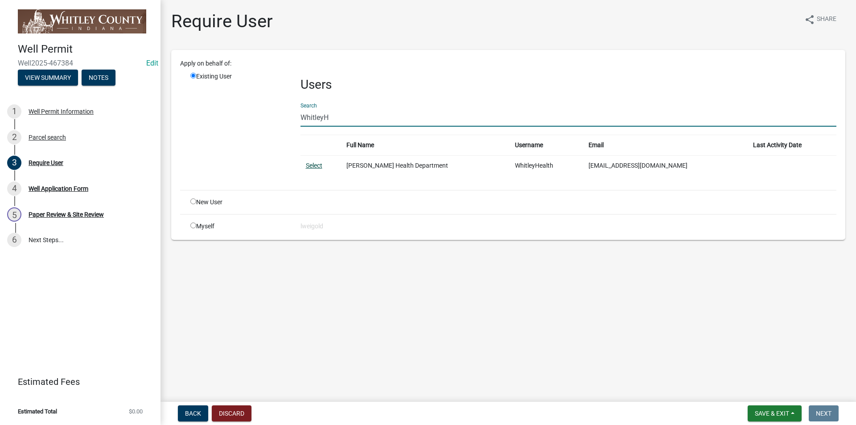
click at [313, 164] on link "Select" at bounding box center [314, 165] width 16 height 7
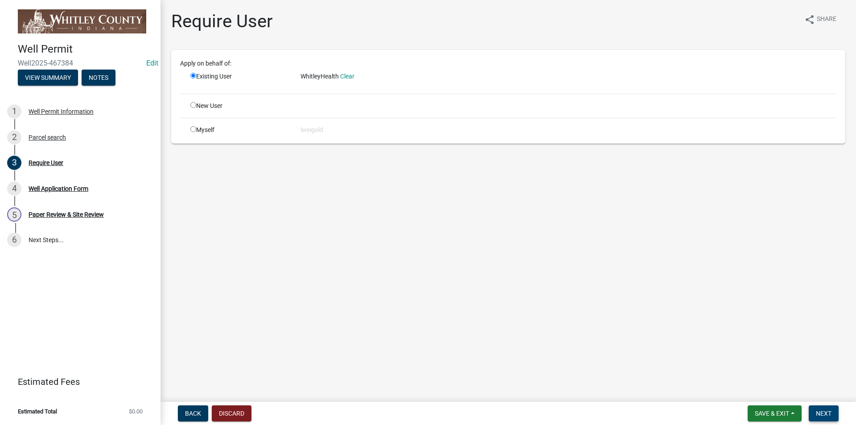
click at [834, 414] on button "Next" at bounding box center [824, 413] width 30 height 16
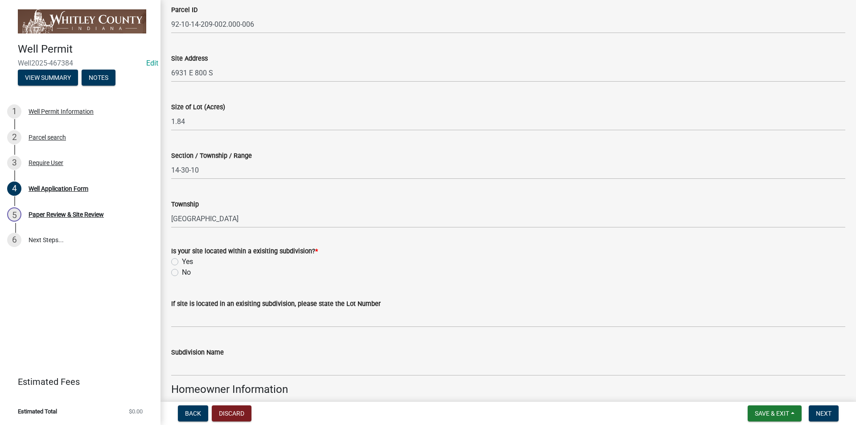
scroll to position [89, 0]
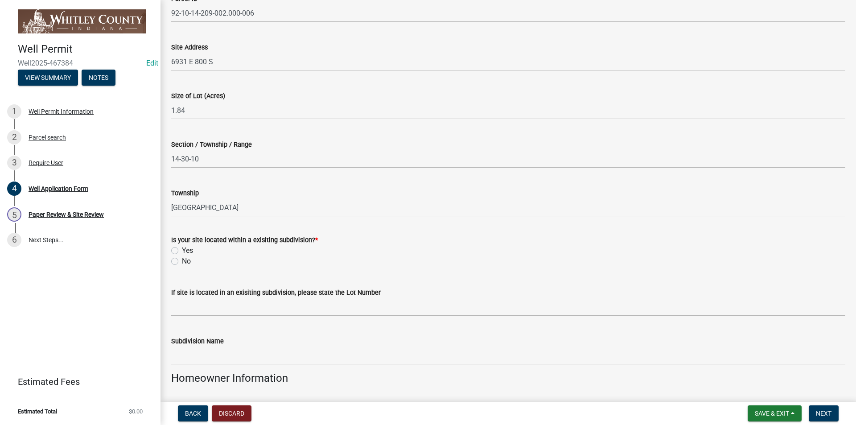
click at [182, 249] on label "Yes" at bounding box center [187, 250] width 11 height 11
click at [182, 249] on input "Yes" at bounding box center [185, 248] width 6 height 6
radio input "true"
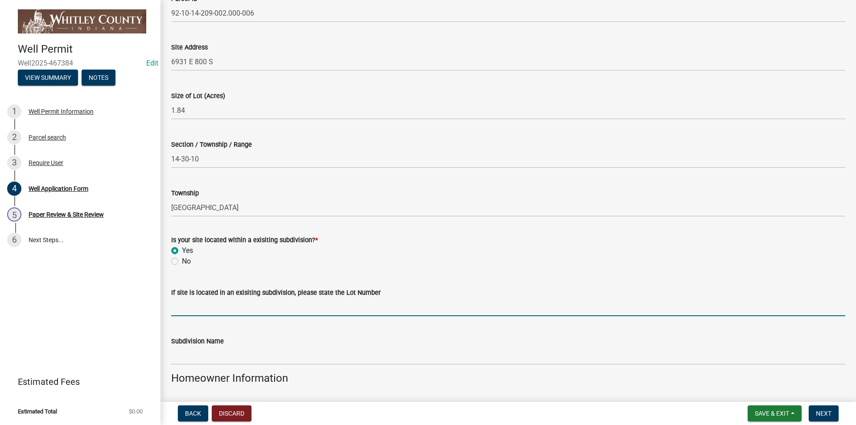
click at [193, 308] on input "If site is located in an exisiting subdivision, please state the Lot Number" at bounding box center [508, 307] width 674 height 18
type input "#2"
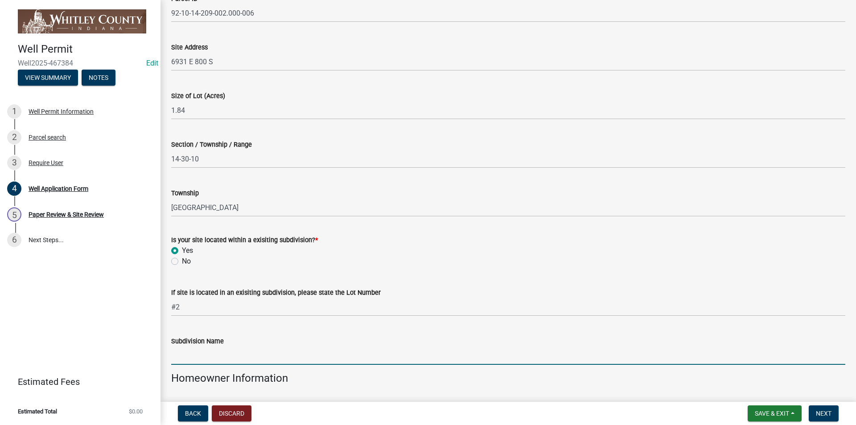
click at [187, 355] on input "Subdivision Name" at bounding box center [508, 355] width 674 height 18
type input "Proegler Estates"
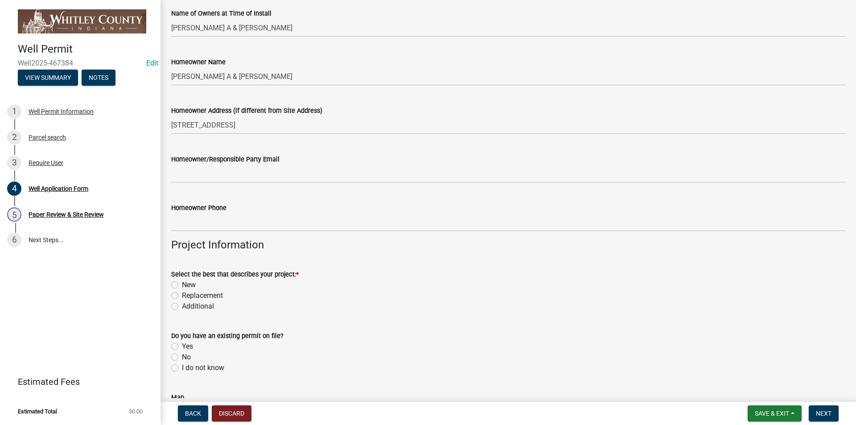
scroll to position [490, 0]
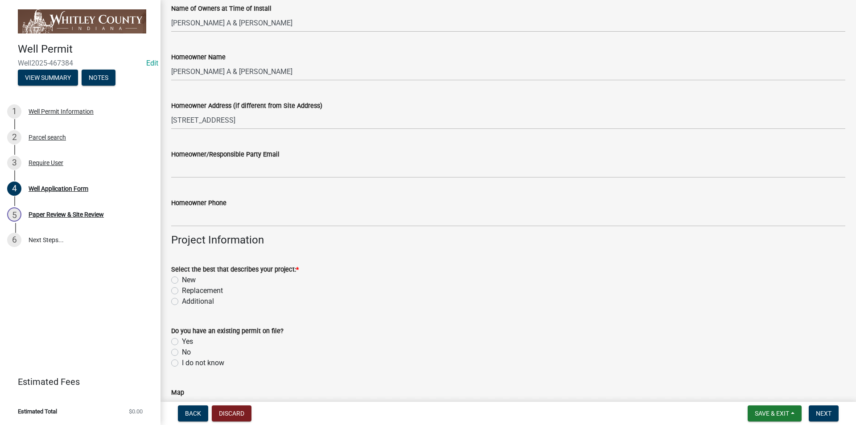
click at [182, 282] on label "New" at bounding box center [189, 280] width 14 height 11
click at [182, 280] on input "New" at bounding box center [185, 278] width 6 height 6
radio input "true"
click at [182, 354] on label "No" at bounding box center [186, 352] width 9 height 11
click at [182, 353] on input "No" at bounding box center [185, 350] width 6 height 6
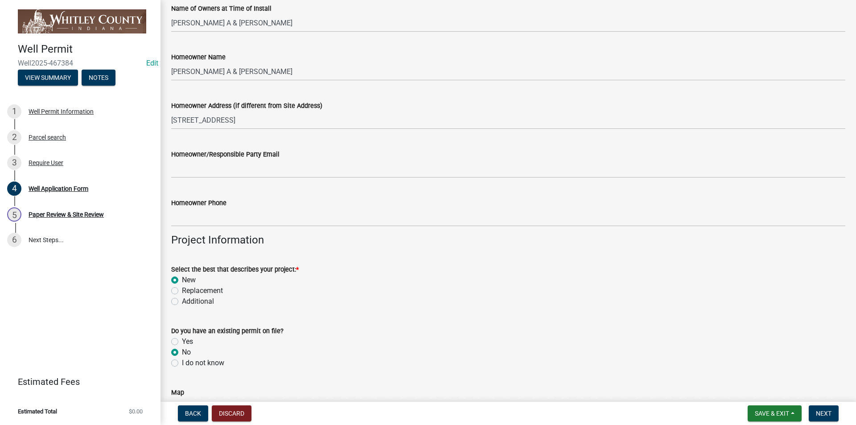
radio input "true"
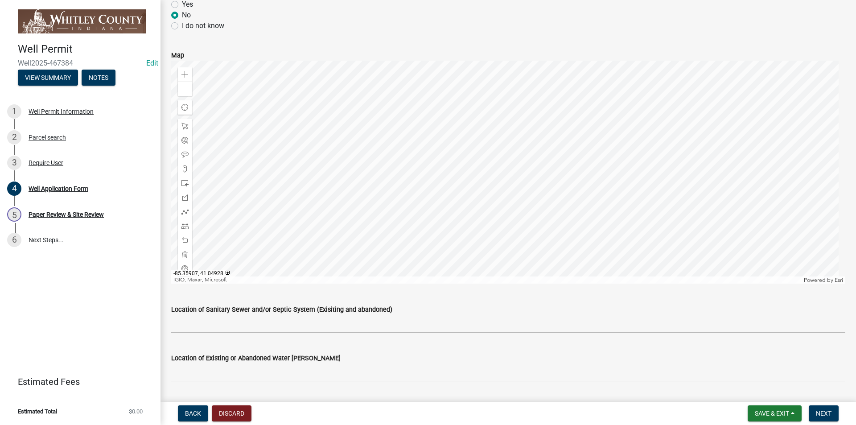
scroll to position [1025, 0]
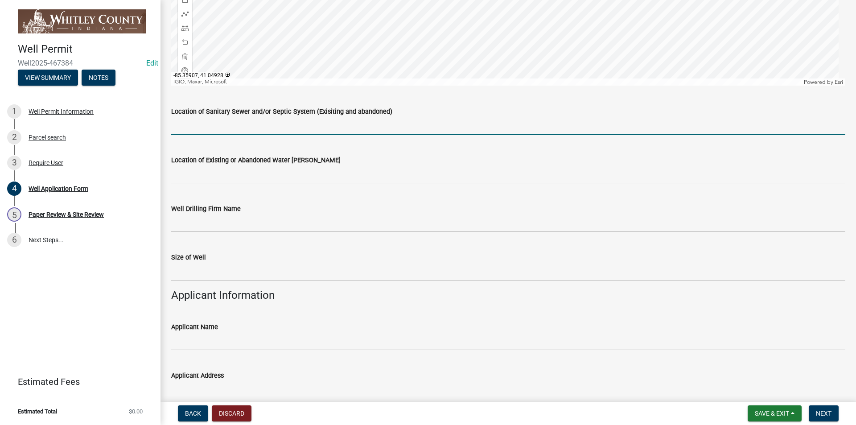
click at [190, 125] on input "Location of Sanitary Sewer and/or Septic System (Exisiting and abandoned)" at bounding box center [508, 126] width 674 height 18
type input "N/A"
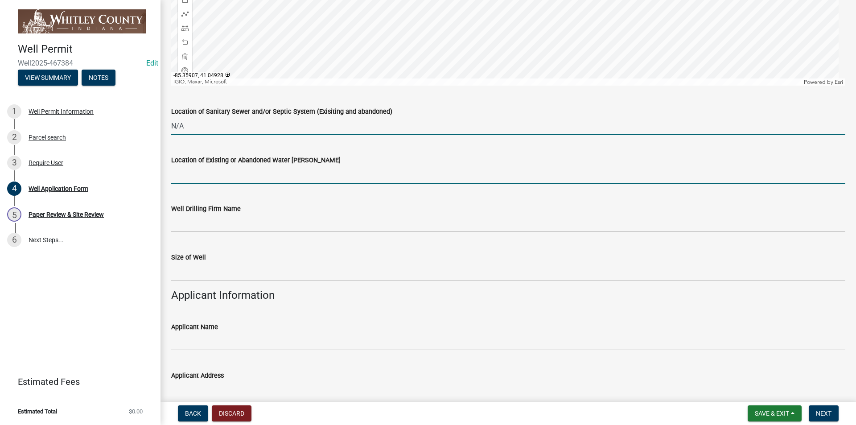
click at [187, 175] on input "Location of Existing or Abandoned Water [PERSON_NAME]" at bounding box center [508, 174] width 674 height 18
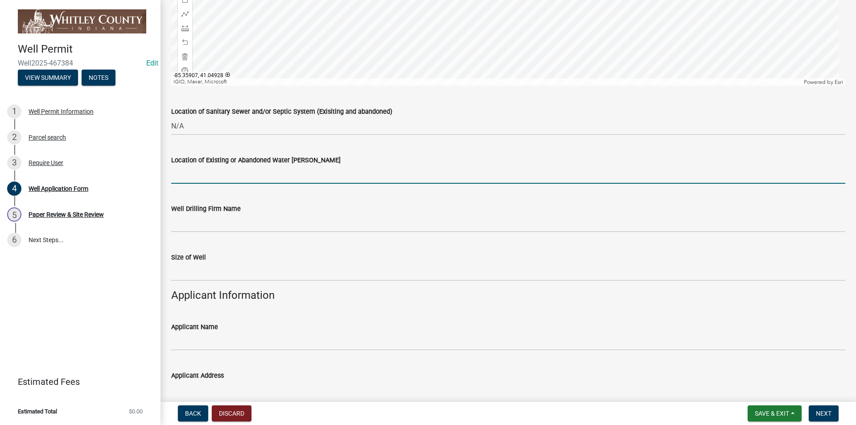
type input "N/A"
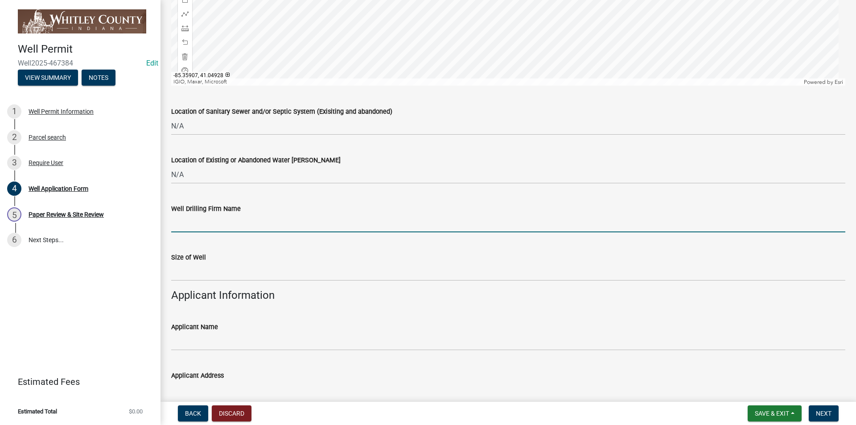
click at [177, 222] on input "Well Drilling Firm Name" at bounding box center [508, 223] width 674 height 18
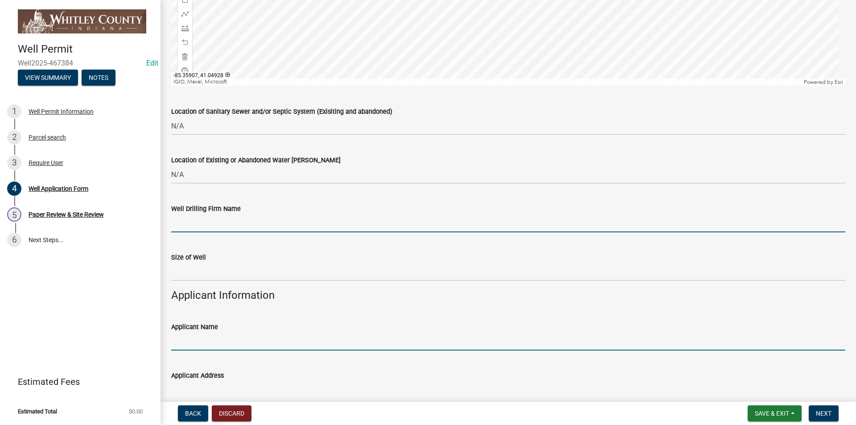
click at [182, 336] on input "Applicant Name" at bounding box center [508, 341] width 674 height 18
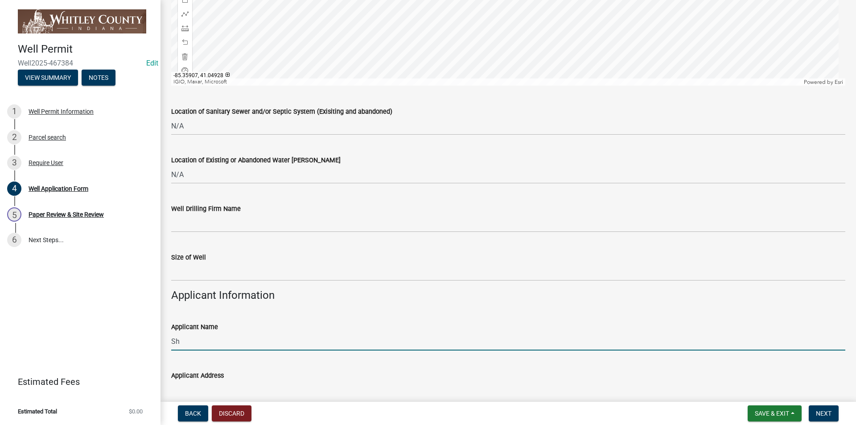
type input "[PERSON_NAME]"
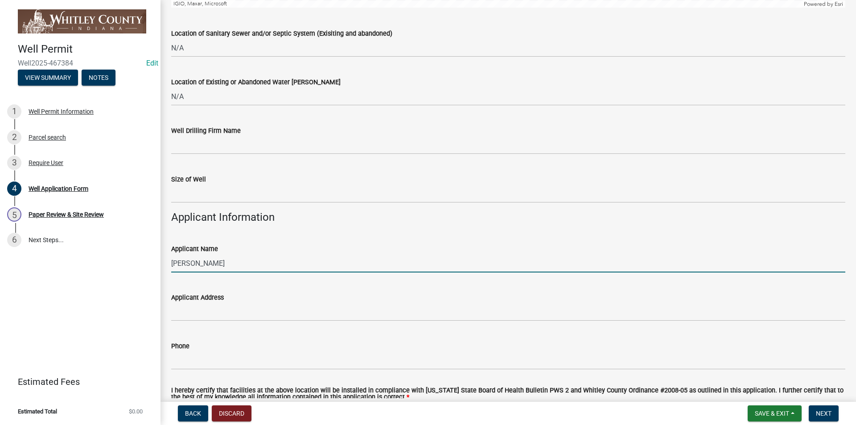
scroll to position [1159, 0]
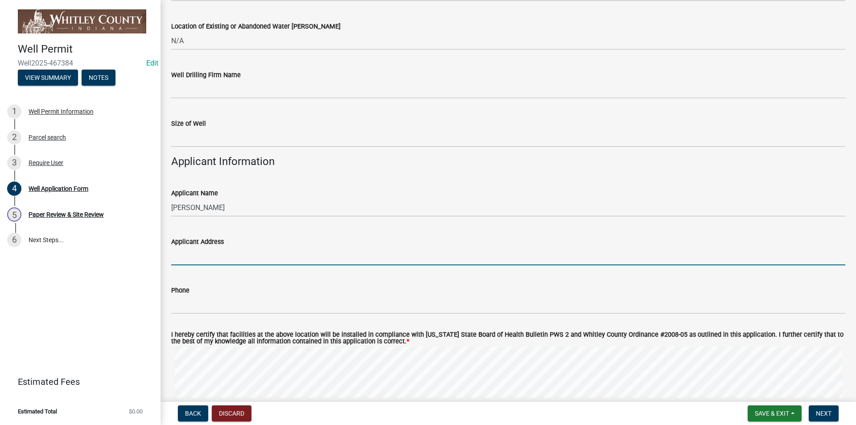
click at [174, 251] on input "Applicant Address" at bounding box center [508, 256] width 674 height 18
type input "[STREET_ADDRESS][PERSON_NAME]"
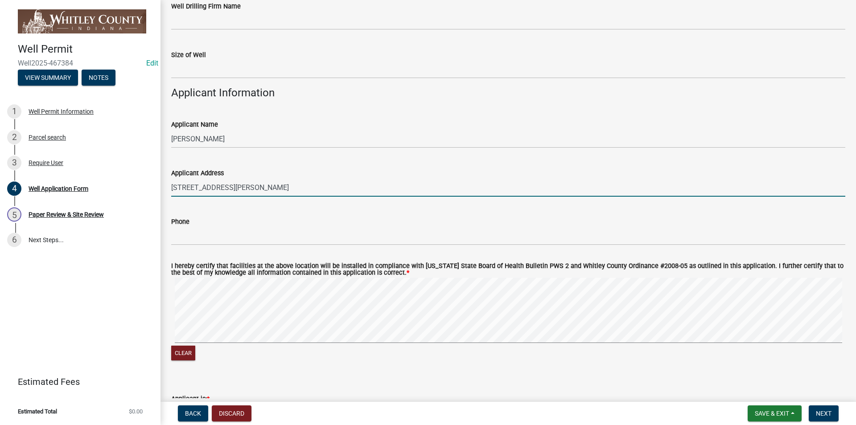
scroll to position [1366, 0]
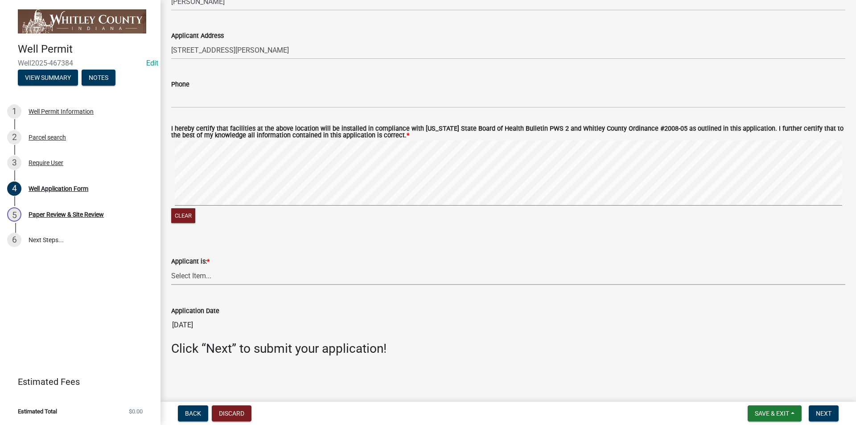
click at [202, 272] on select "Select Item... Owner Contractor Builder" at bounding box center [508, 276] width 674 height 18
click at [171, 267] on select "Select Item... Owner Contractor Builder" at bounding box center [508, 276] width 674 height 18
select select "e178e561-d893-4f30-b487-8ebb6532a1d4"
click at [823, 412] on span "Next" at bounding box center [824, 413] width 16 height 7
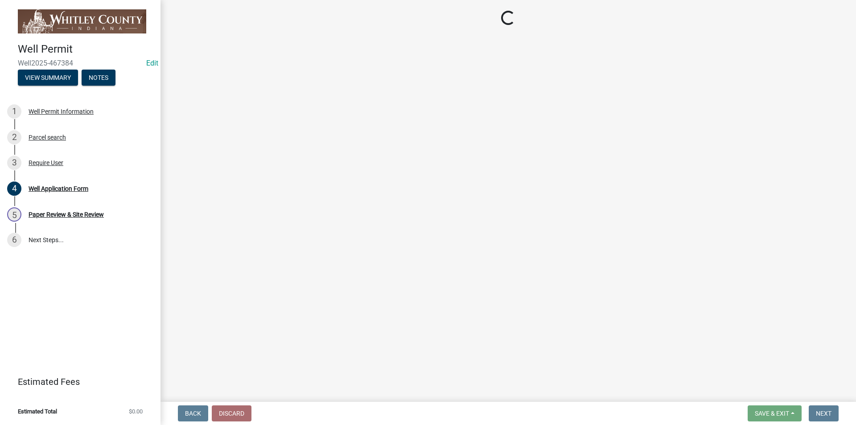
scroll to position [0, 0]
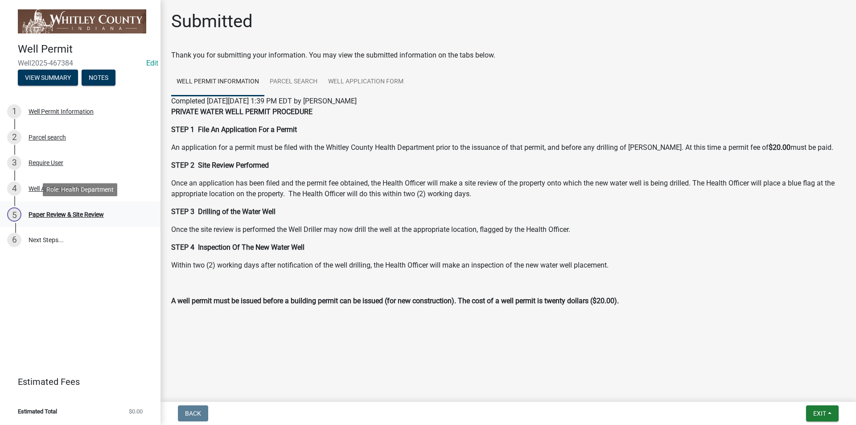
click at [72, 216] on div "Paper Review & Site Review" at bounding box center [66, 214] width 75 height 6
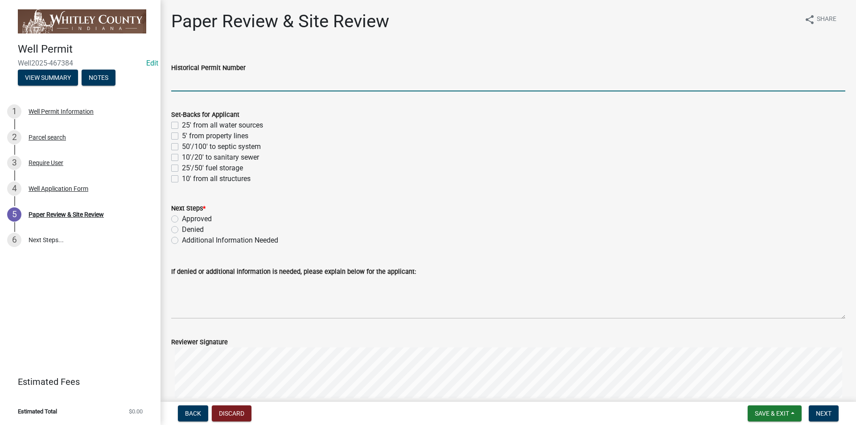
click at [184, 80] on input "Historical Permit Number" at bounding box center [508, 82] width 674 height 18
type input "7588"
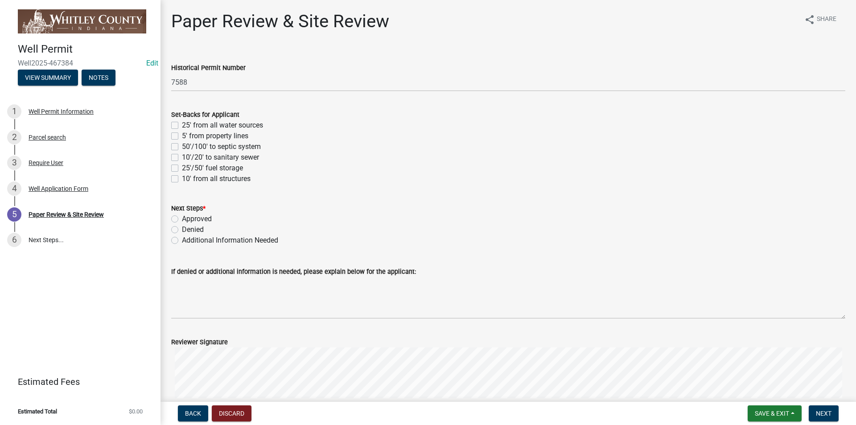
click at [182, 145] on label "50'/100' to septic system" at bounding box center [221, 146] width 79 height 11
click at [182, 145] on input "50'/100' to septic system" at bounding box center [185, 144] width 6 height 6
checkbox input "true"
checkbox input "false"
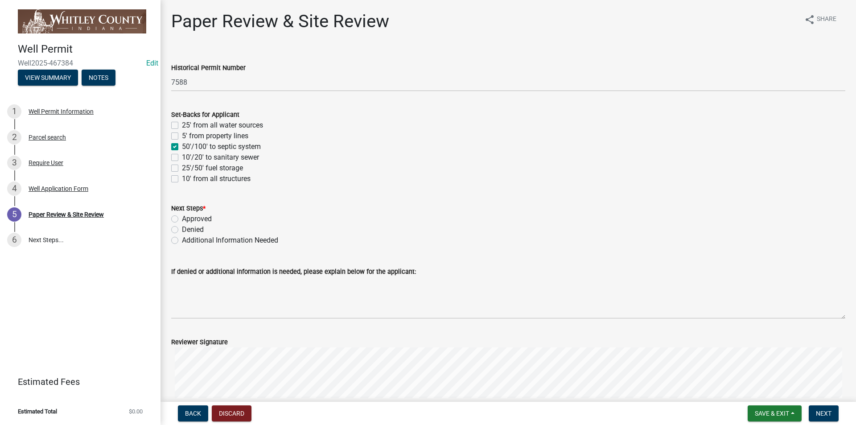
checkbox input "true"
checkbox input "false"
click at [182, 134] on label "5' from property lines" at bounding box center [215, 136] width 66 height 11
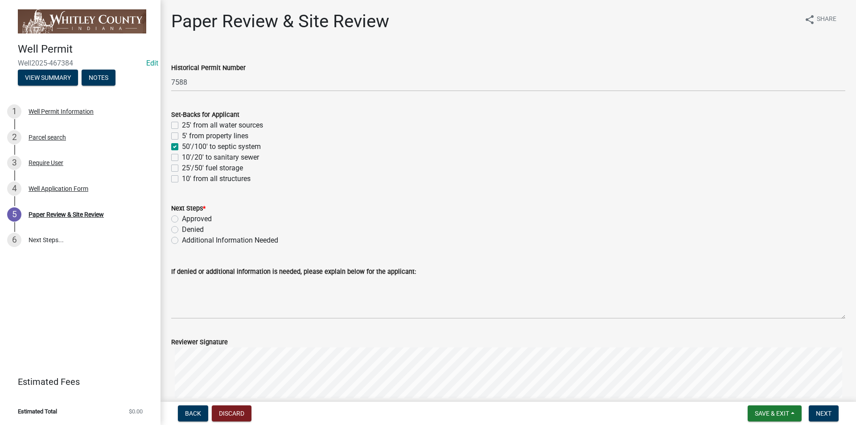
click at [182, 134] on input "5' from property lines" at bounding box center [185, 134] width 6 height 6
checkbox input "true"
checkbox input "false"
checkbox input "true"
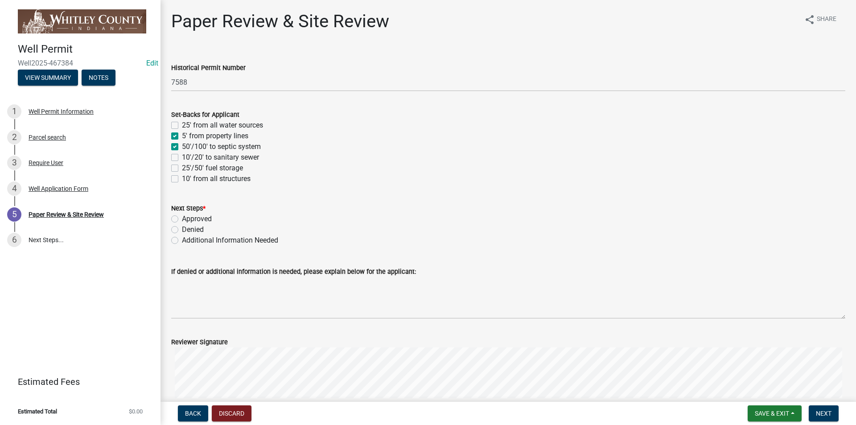
checkbox input "false"
click at [182, 179] on label "10' from all structures" at bounding box center [216, 178] width 69 height 11
click at [182, 179] on input "10' from all structures" at bounding box center [185, 176] width 6 height 6
checkbox input "true"
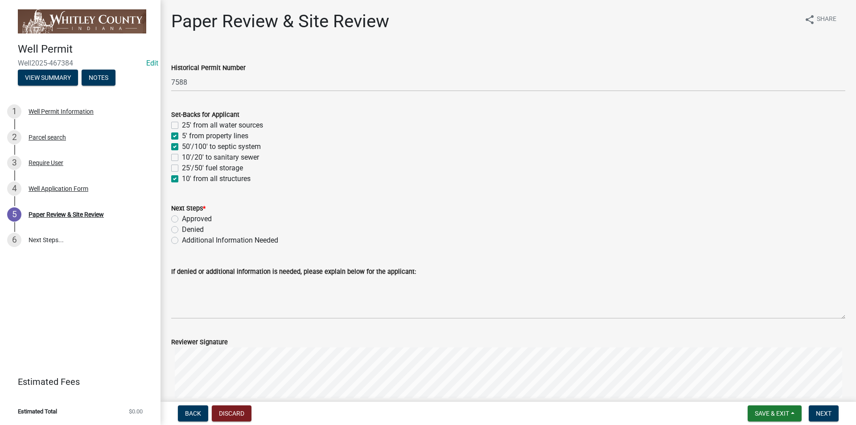
checkbox input "false"
checkbox input "true"
checkbox input "false"
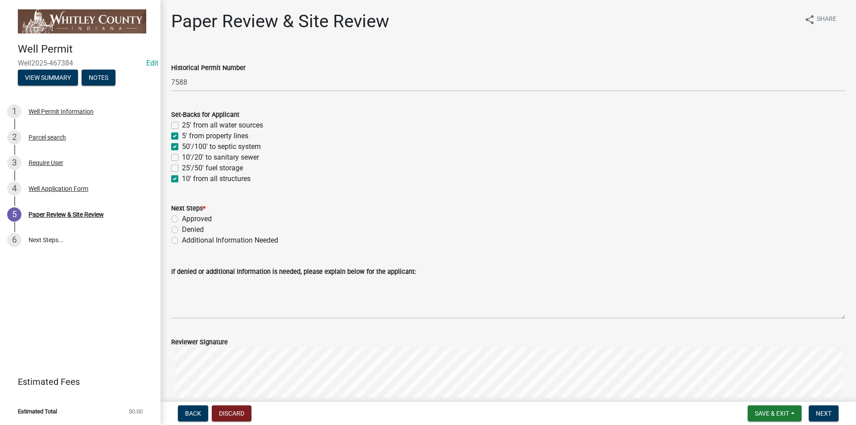
checkbox input "true"
click at [182, 125] on label "25' from all water sources" at bounding box center [222, 125] width 81 height 11
click at [182, 125] on input "25' from all water sources" at bounding box center [185, 123] width 6 height 6
checkbox input "true"
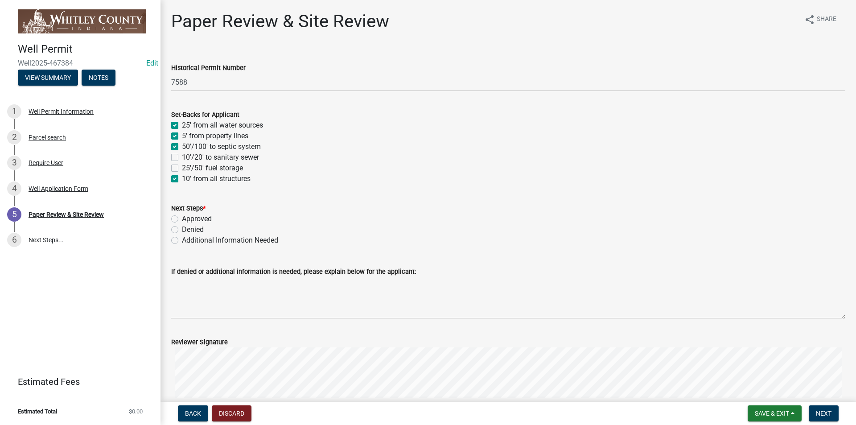
checkbox input "true"
checkbox input "false"
checkbox input "true"
click at [182, 219] on label "Approved" at bounding box center [197, 219] width 30 height 11
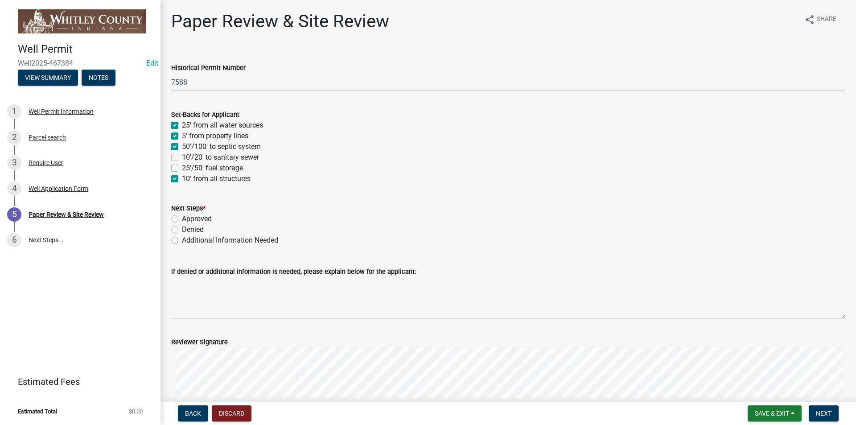
click at [182, 219] on input "Approved" at bounding box center [185, 217] width 6 height 6
radio input "true"
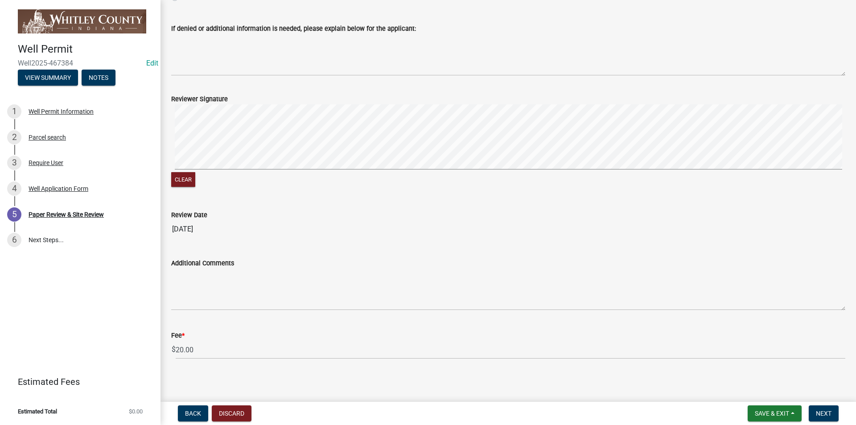
scroll to position [247, 0]
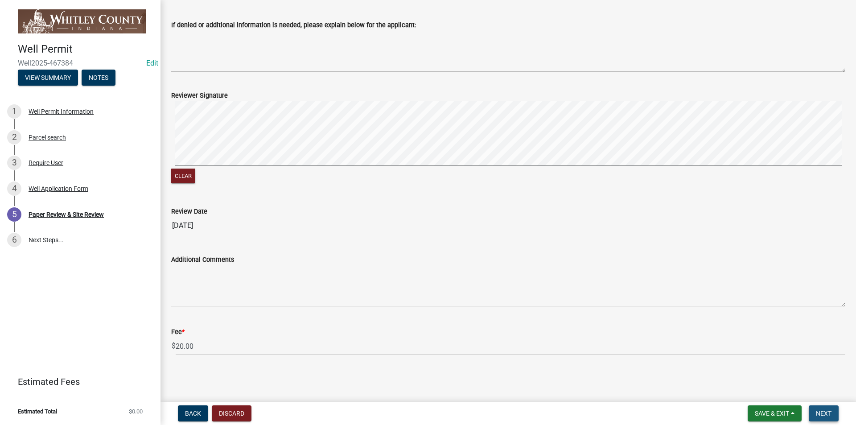
click at [824, 411] on span "Next" at bounding box center [824, 413] width 16 height 7
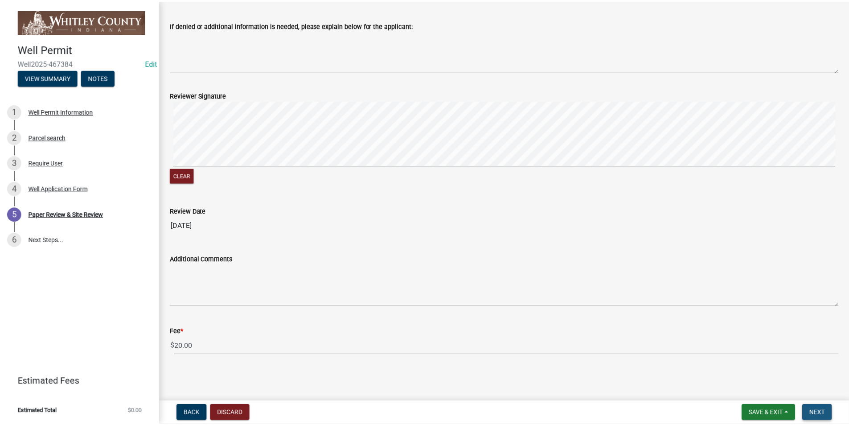
scroll to position [0, 0]
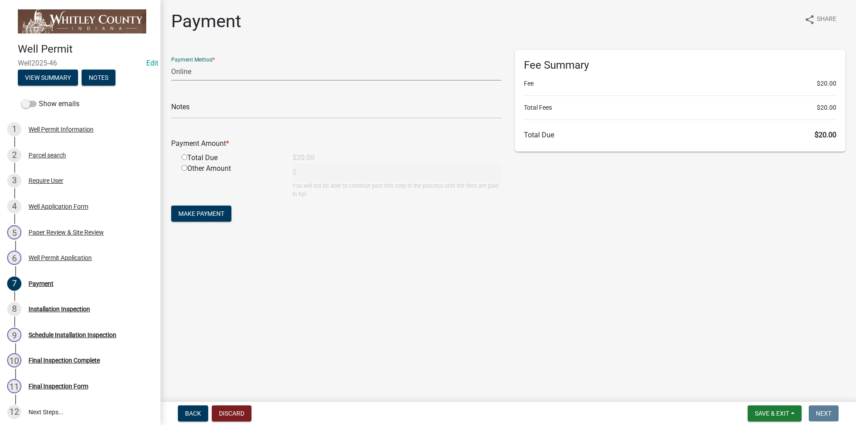
click at [177, 73] on select "Credit Card POS Check Cash Online" at bounding box center [336, 71] width 330 height 18
select select "1: 0"
click at [171, 62] on select "Credit Card POS Check Cash Online" at bounding box center [336, 71] width 330 height 18
click at [179, 111] on input "text" at bounding box center [336, 109] width 330 height 18
type input "3420"
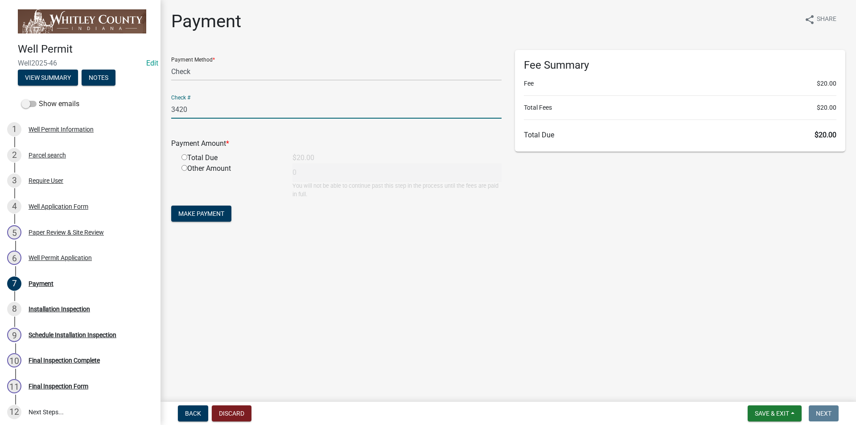
click at [185, 158] on input "radio" at bounding box center [184, 157] width 6 height 6
radio input "true"
type input "20"
click at [781, 414] on span "Save & Exit" at bounding box center [772, 413] width 34 height 7
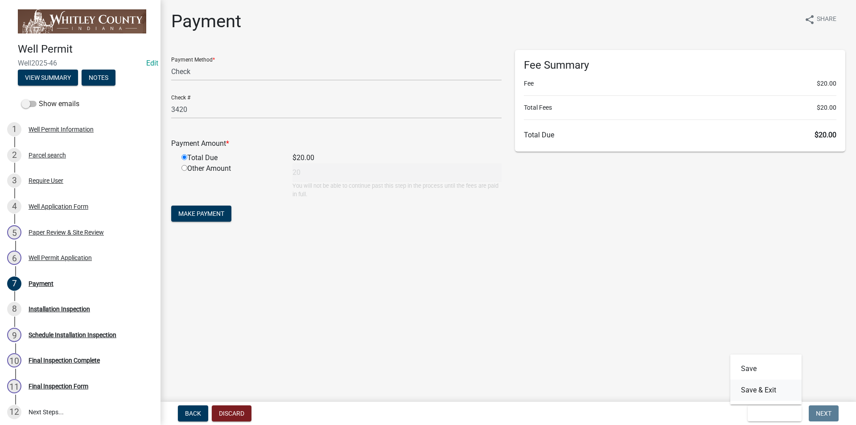
click at [771, 391] on button "Save & Exit" at bounding box center [765, 389] width 71 height 21
